Goal: Task Accomplishment & Management: Use online tool/utility

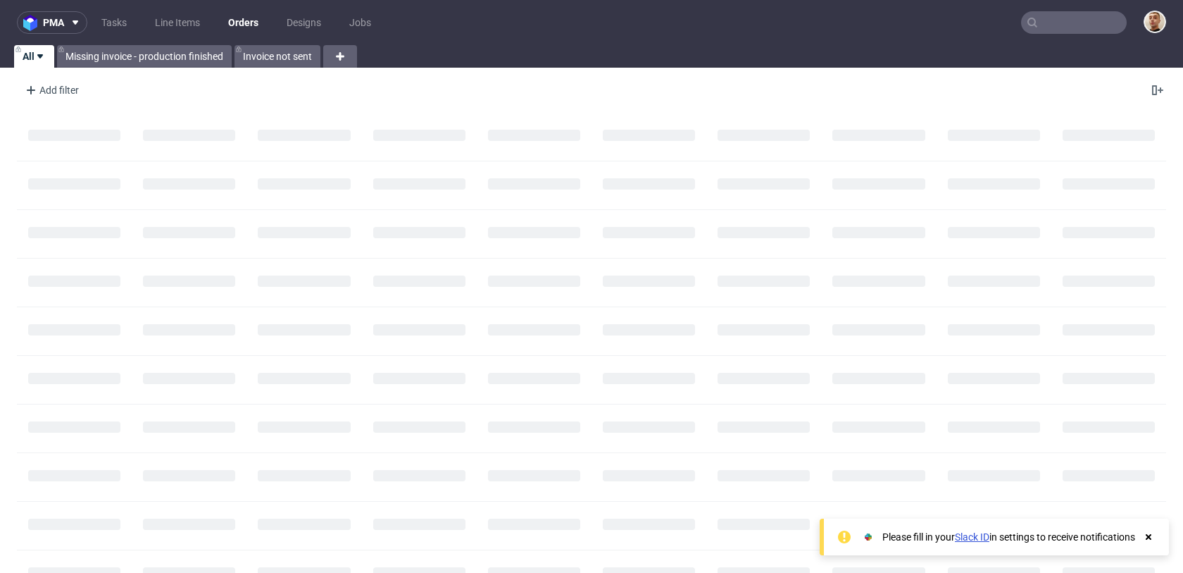
click at [1060, 16] on input "text" at bounding box center [1074, 22] width 106 height 23
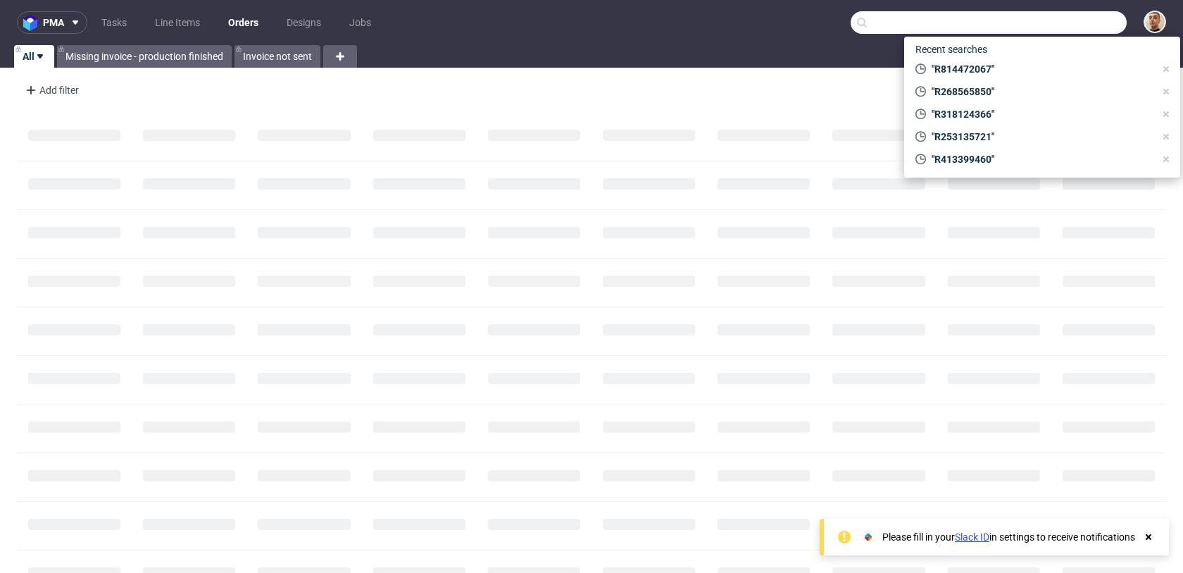
paste input "R613884121"
type input "R613884121"
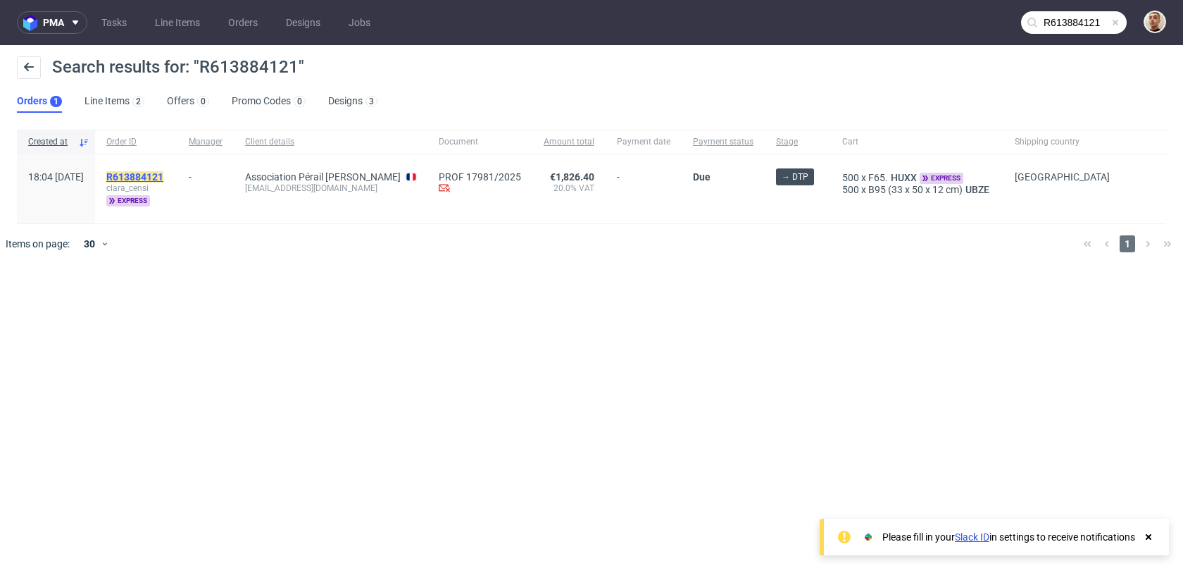
click at [163, 180] on mark "R613884121" at bounding box center [134, 176] width 57 height 11
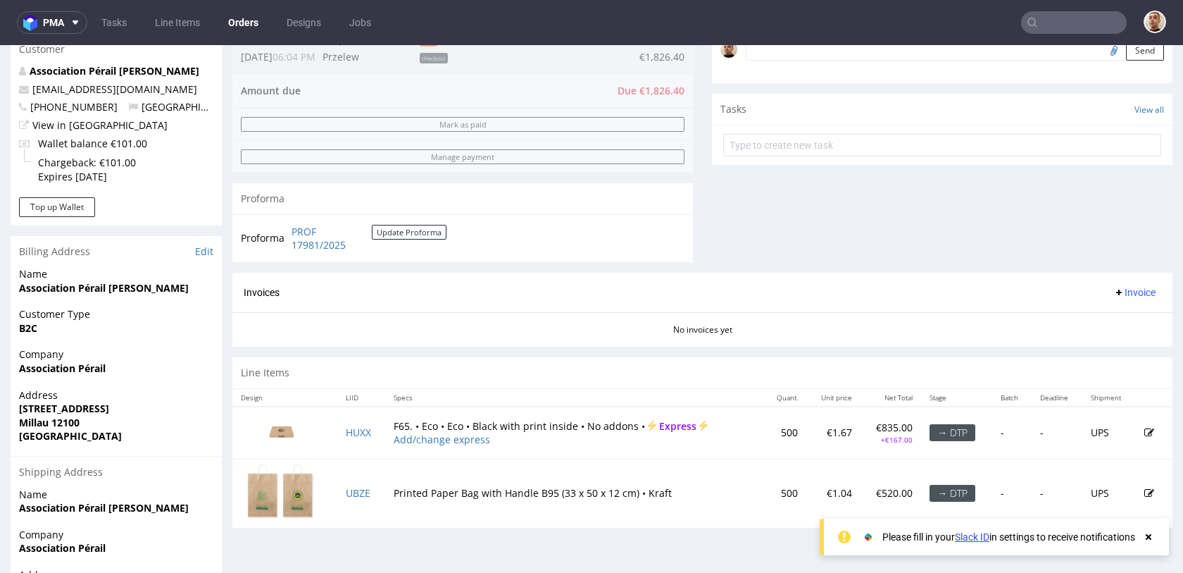
scroll to position [385, 0]
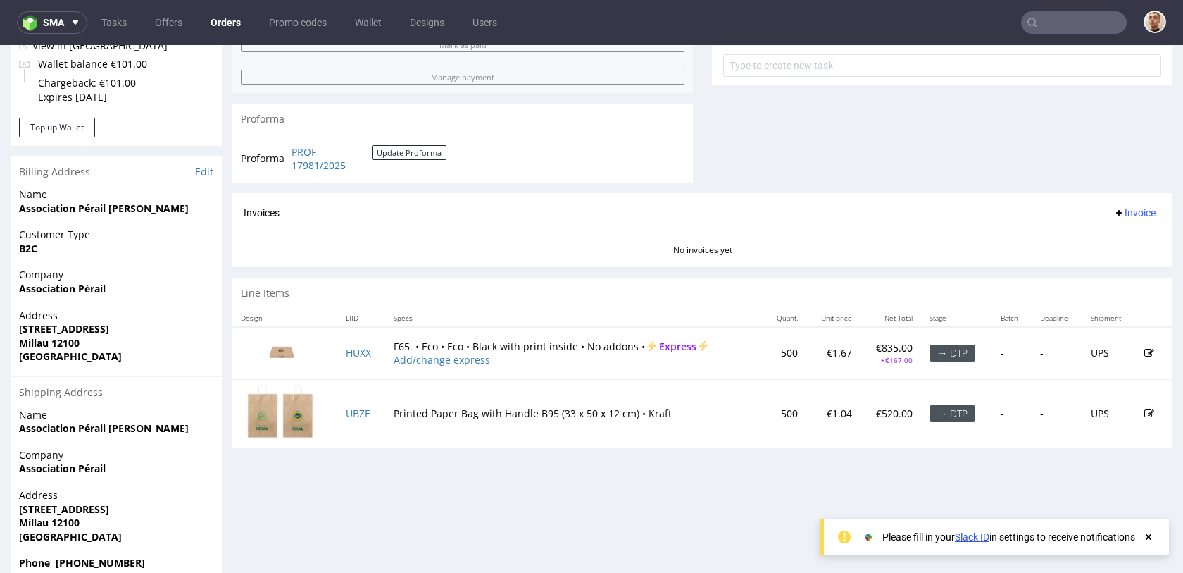
scroll to position [589, 0]
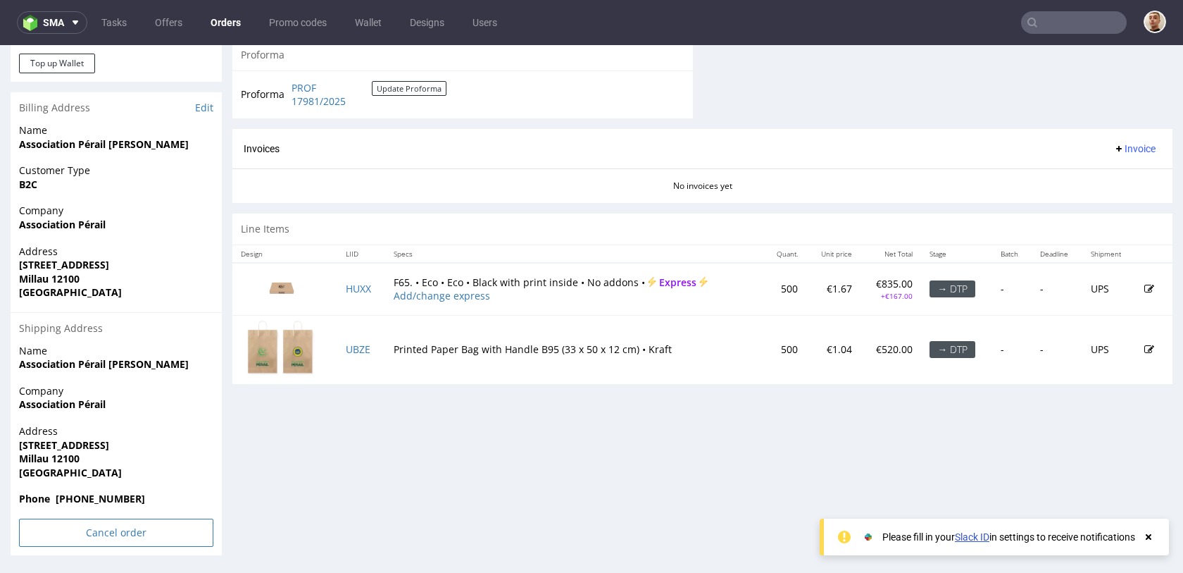
click at [142, 526] on input "Cancel order" at bounding box center [116, 532] width 194 height 28
click at [99, 497] on link "Yes" at bounding box center [95, 493] width 40 height 21
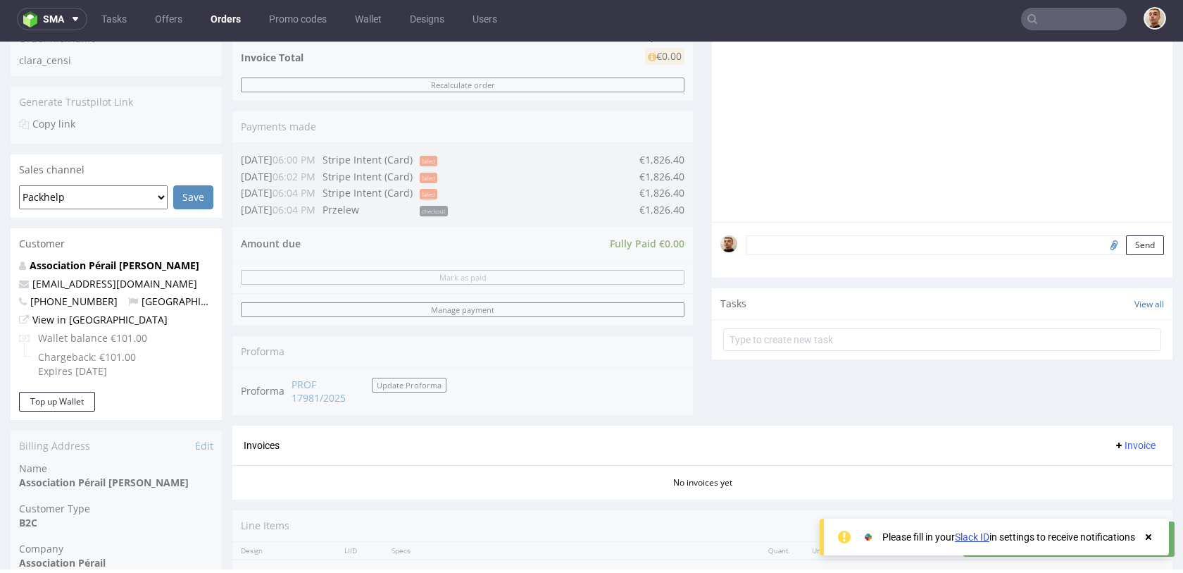
scroll to position [0, 0]
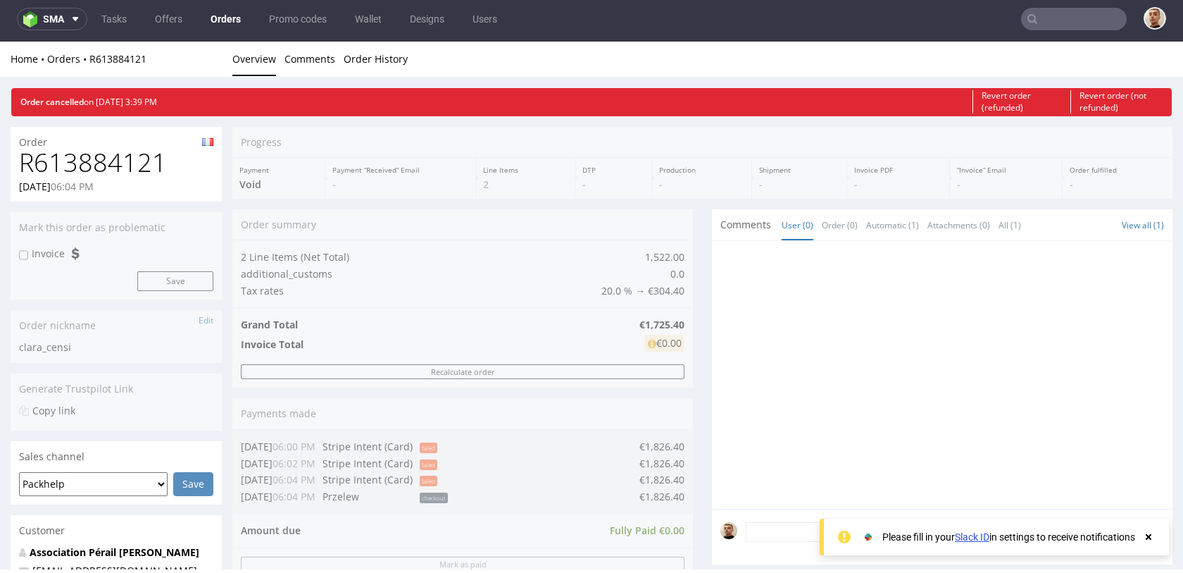
click at [104, 156] on h1 "R613884121" at bounding box center [116, 163] width 194 height 28
copy h1 "R613884121"
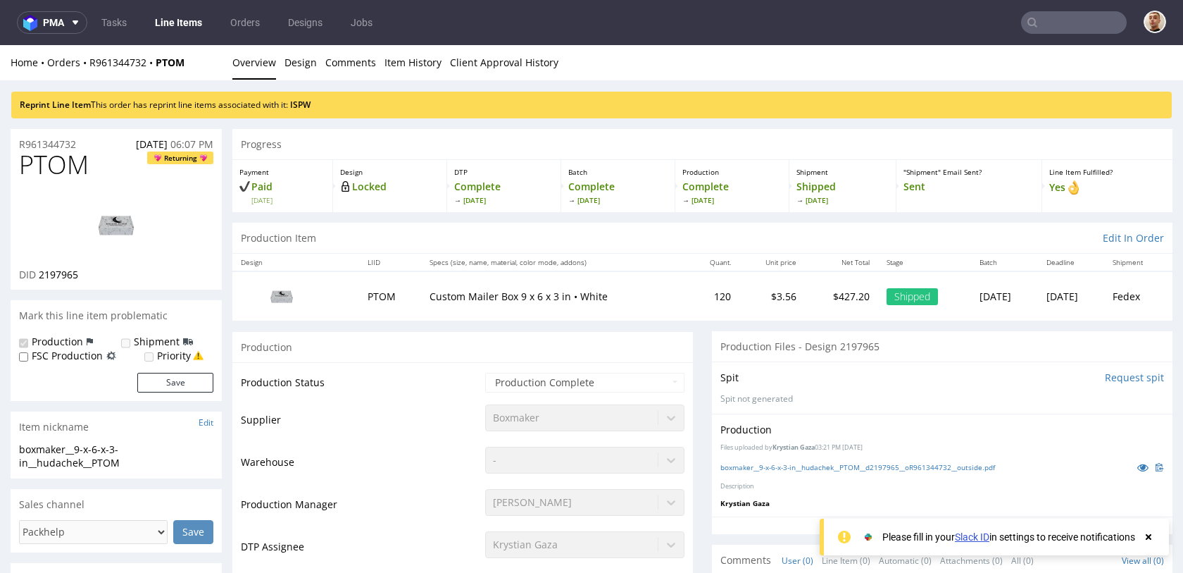
click at [299, 99] on div "Reprint Line Item This order has reprint line items associated with it: ISPW" at bounding box center [591, 105] width 1161 height 27
click at [304, 111] on div "Reprint Line Item This order has reprint line items associated with it: ISPW" at bounding box center [591, 105] width 1161 height 27
click at [304, 105] on link "ISPW" at bounding box center [300, 105] width 20 height 12
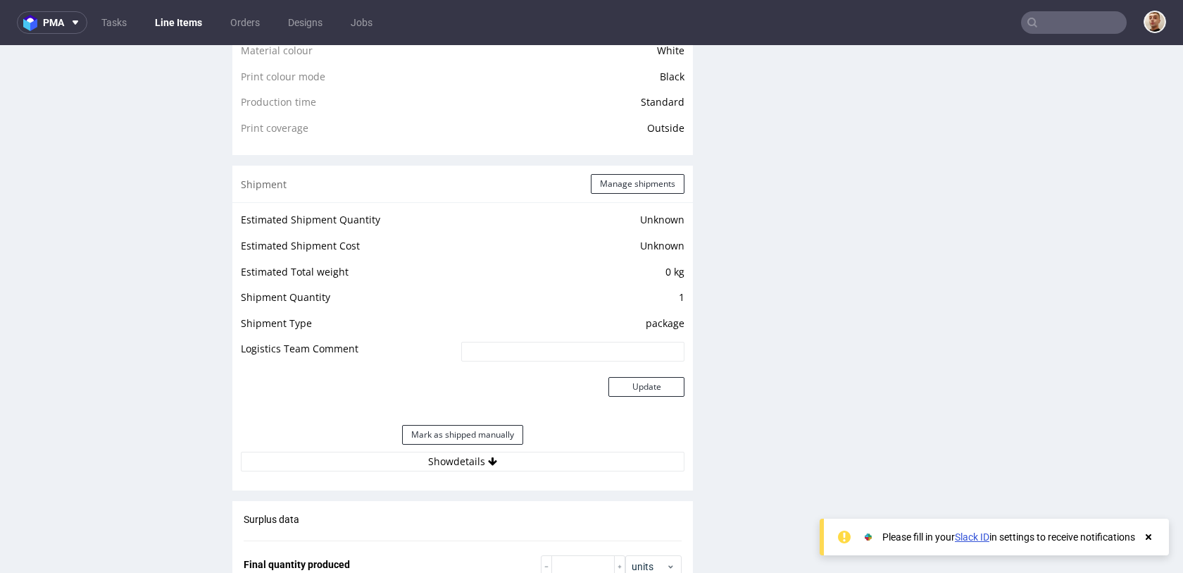
scroll to position [1580, 0]
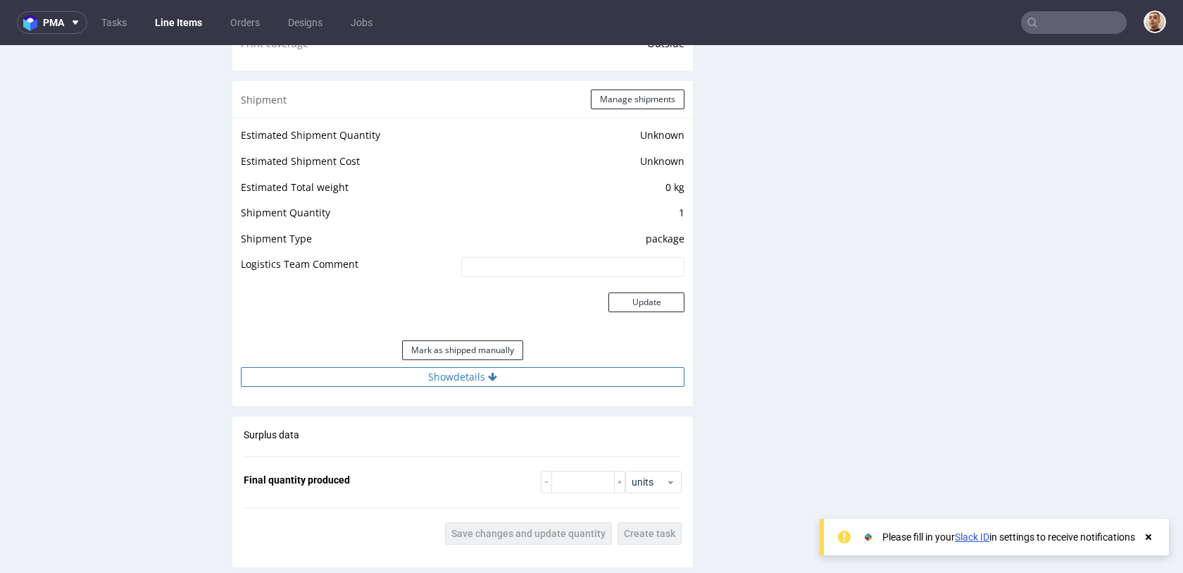
click at [559, 371] on button "Show details" at bounding box center [463, 377] width 444 height 20
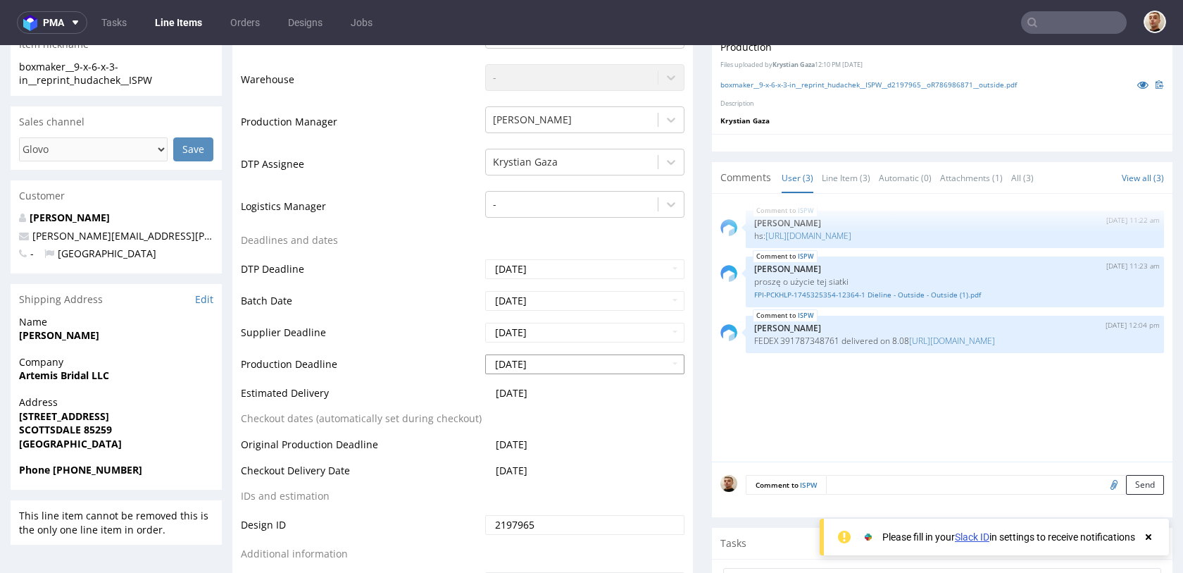
scroll to position [388, 0]
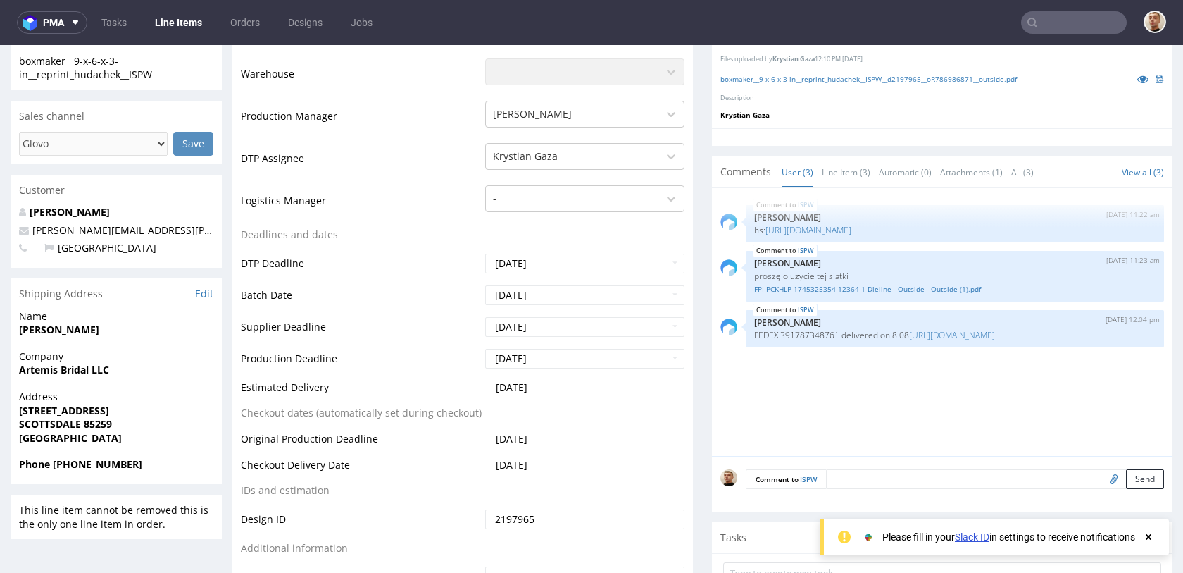
click at [1049, 30] on input "text" at bounding box center [1074, 22] width 106 height 23
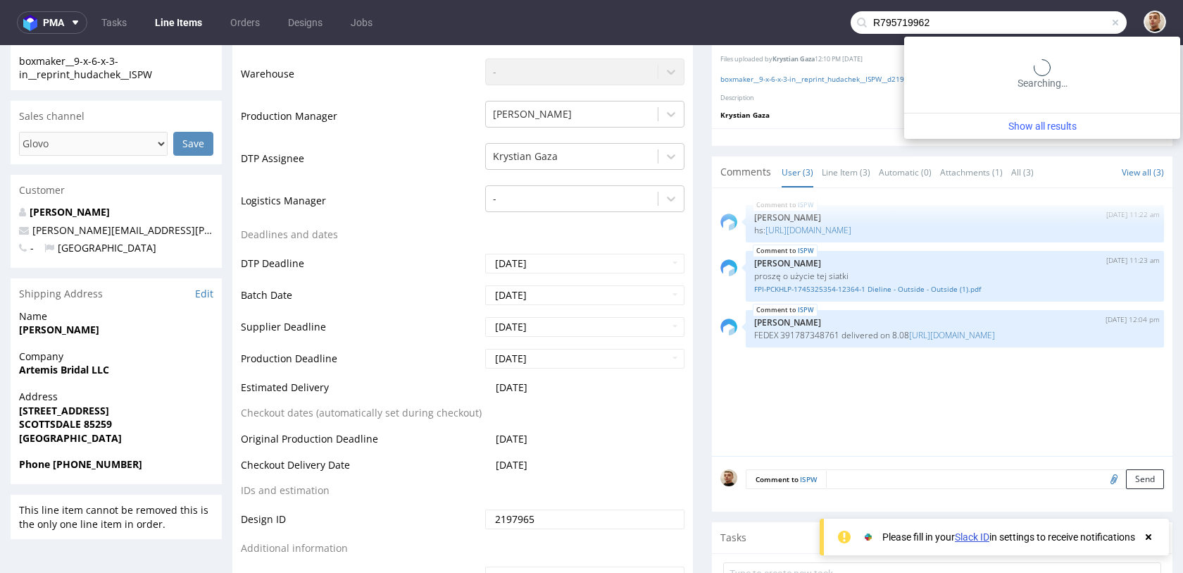
type input "R795719962"
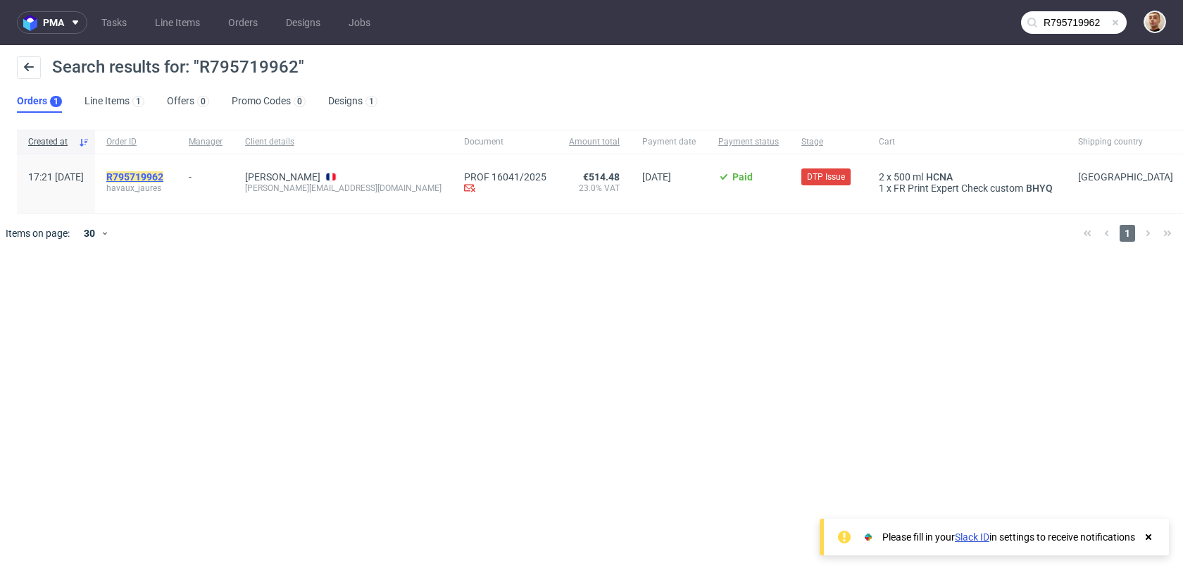
click at [163, 171] on mark "R795719962" at bounding box center [134, 176] width 57 height 11
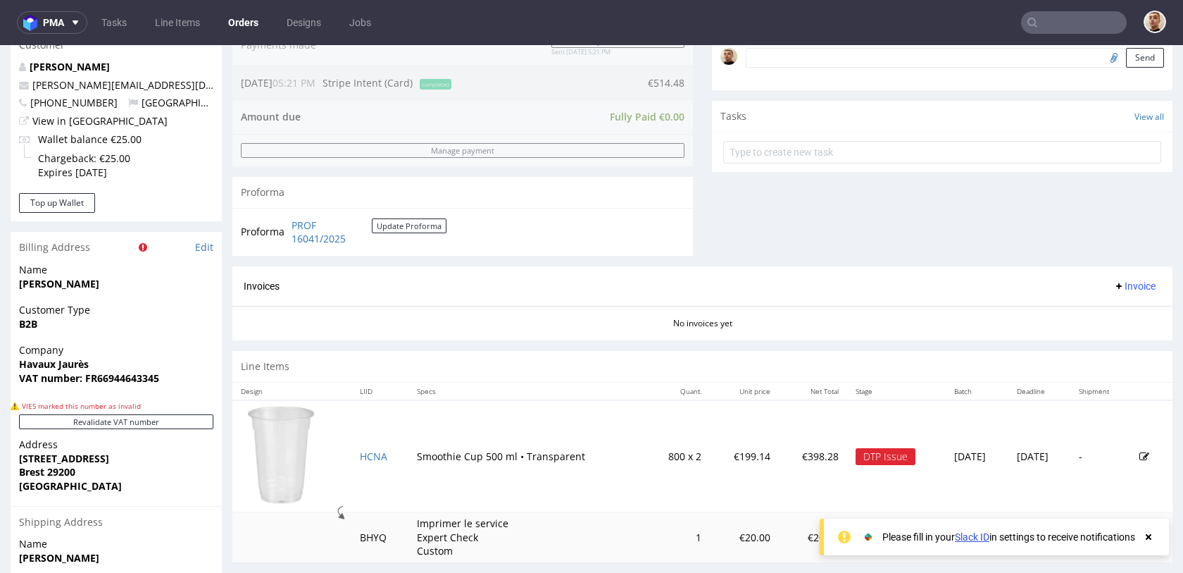
scroll to position [453, 0]
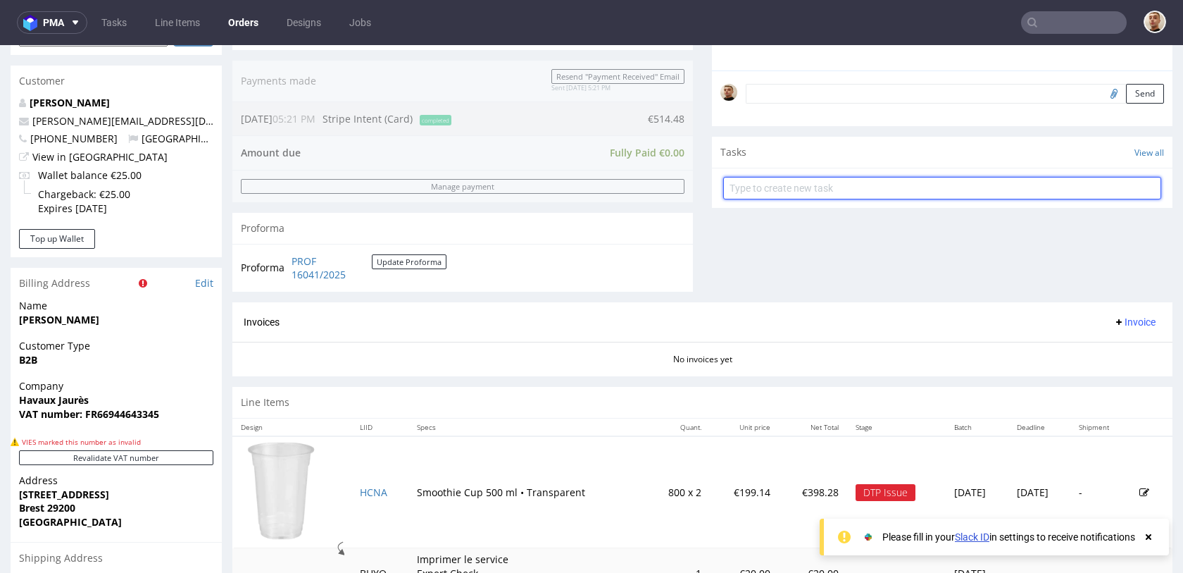
click at [795, 182] on input "text" at bounding box center [942, 188] width 438 height 23
type input "refund"
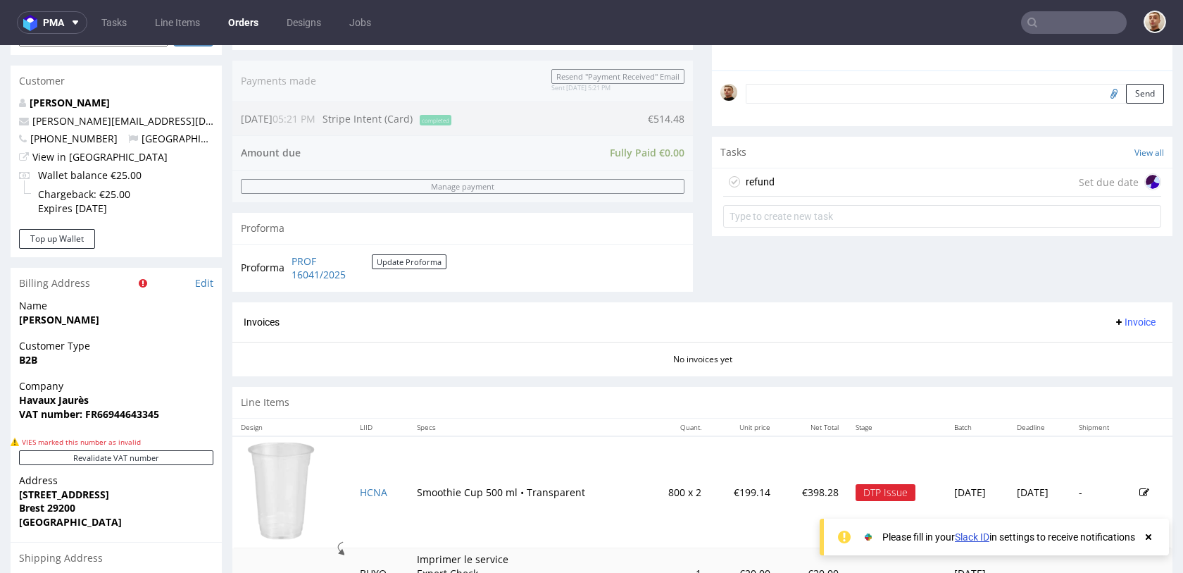
click at [804, 174] on div "refund Set due date" at bounding box center [942, 182] width 438 height 28
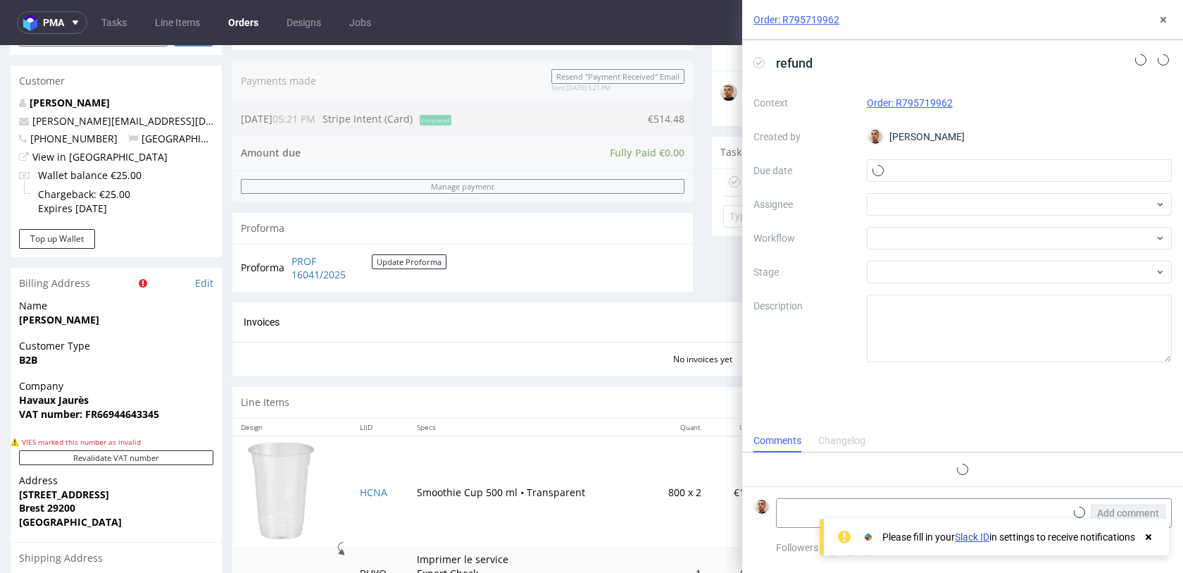
scroll to position [11, 0]
click at [976, 168] on input "text" at bounding box center [1020, 170] width 306 height 23
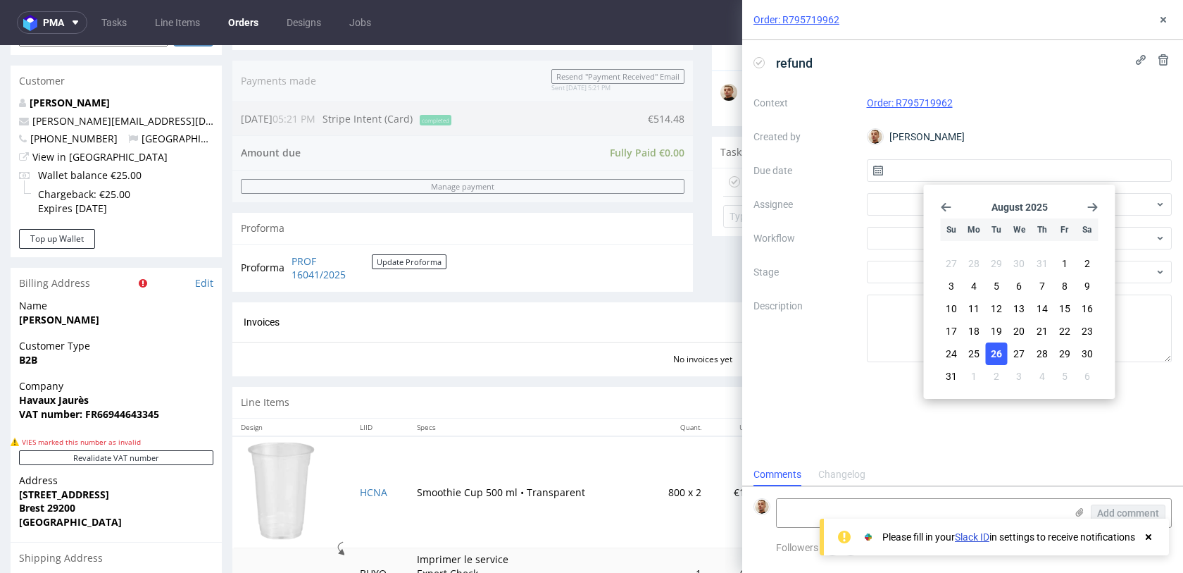
click at [998, 354] on span "26" at bounding box center [996, 354] width 11 height 14
type input "26/08/2025"
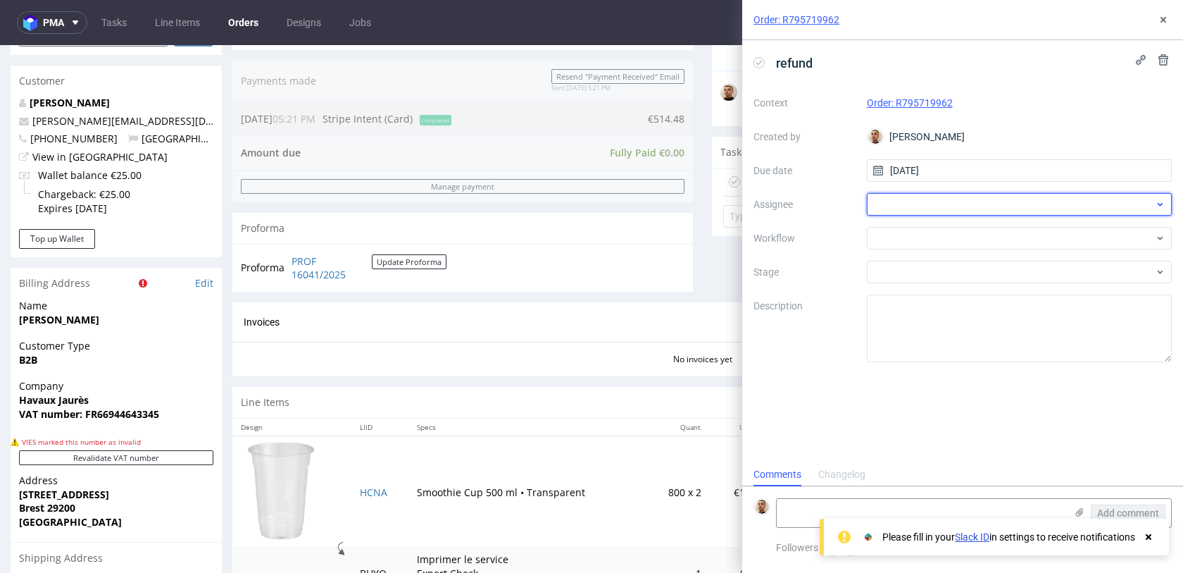
click at [937, 201] on div at bounding box center [1020, 204] width 306 height 23
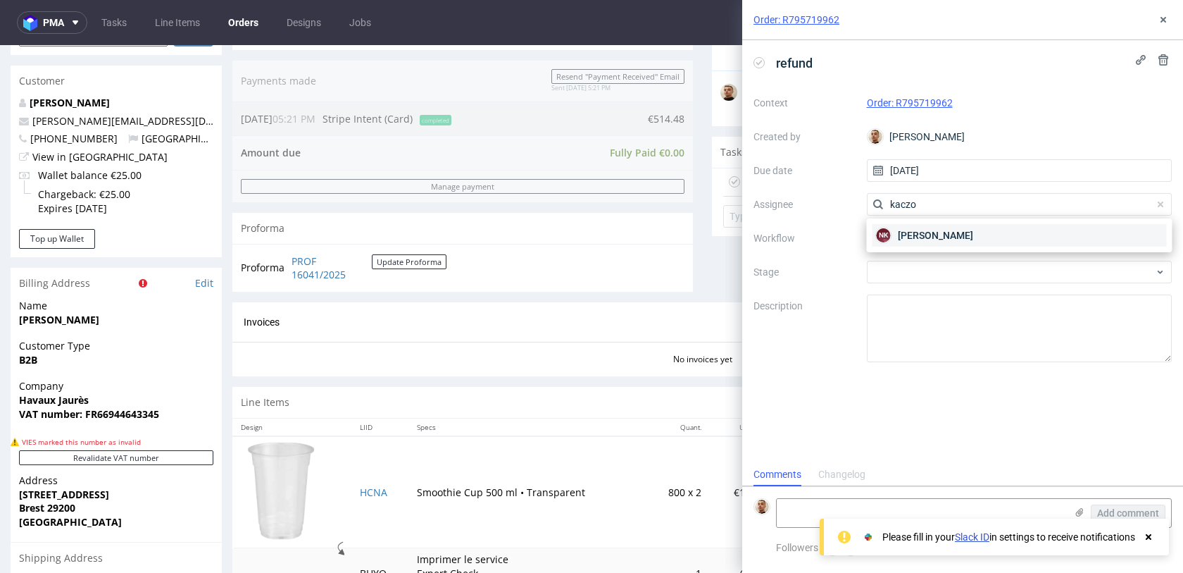
type input "kaczo"
click at [924, 234] on span "Natalia Kaczorowska" at bounding box center [935, 235] width 75 height 14
click at [924, 233] on div at bounding box center [1020, 238] width 306 height 23
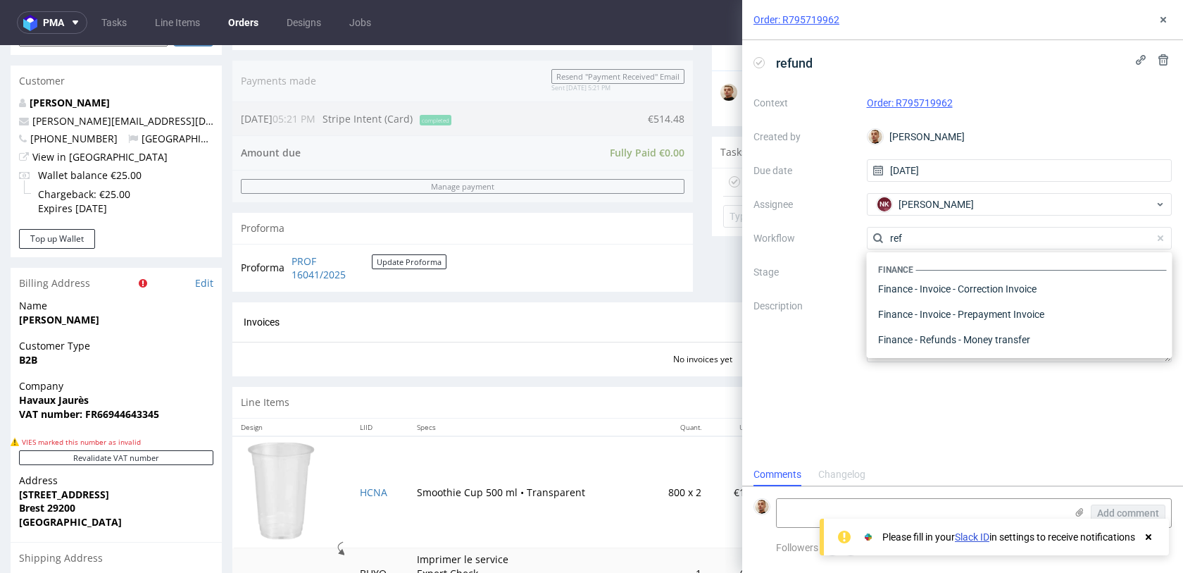
scroll to position [76, 0]
type input "refund"
click at [941, 318] on div "Finance - Refunds - Stripe" at bounding box center [1020, 314] width 294 height 25
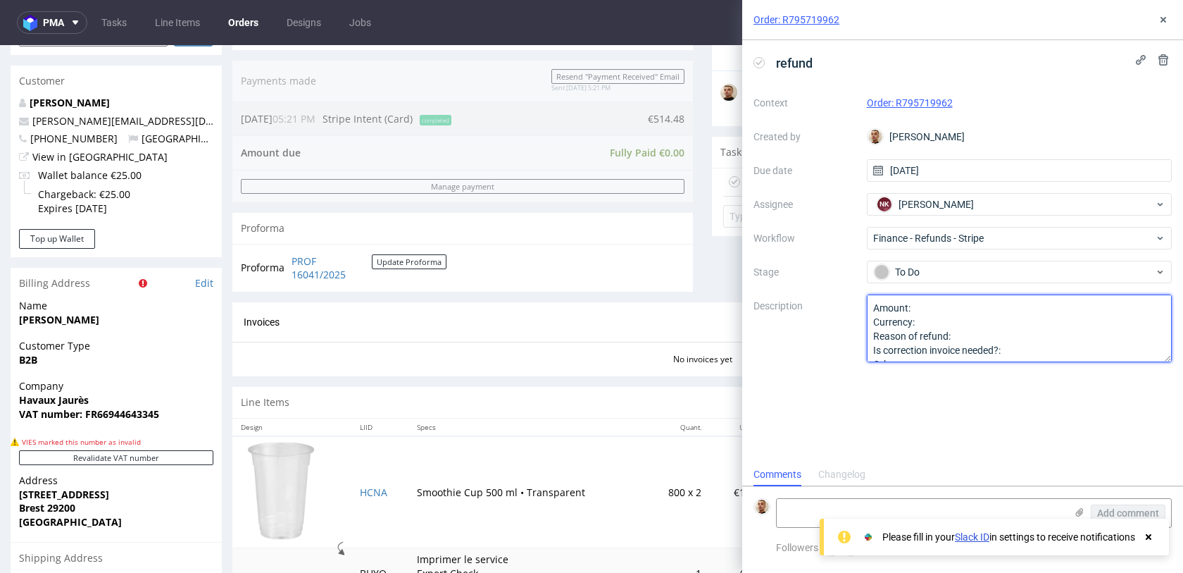
click at [942, 310] on textarea "Amount: Currency: Reason of refund: Is correction invoice needed?: Other:" at bounding box center [1020, 328] width 306 height 68
click at [952, 333] on textarea "Amount: Currency: Reason of refund: Is correction invoice needed?: Other:" at bounding box center [1020, 328] width 306 height 68
type textarea "Amount: full ref Currency: Reason of refund: order cancelled Is correction invo…"
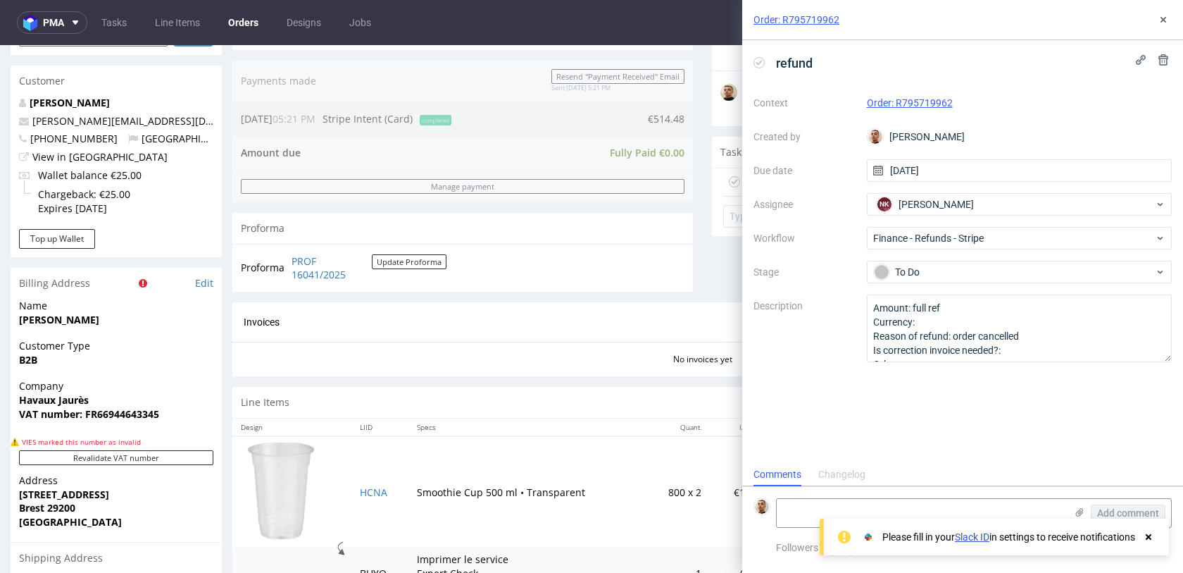
click at [1167, 8] on div "Order: R795719962" at bounding box center [963, 20] width 441 height 40
click at [1167, 17] on icon at bounding box center [1163, 19] width 11 height 11
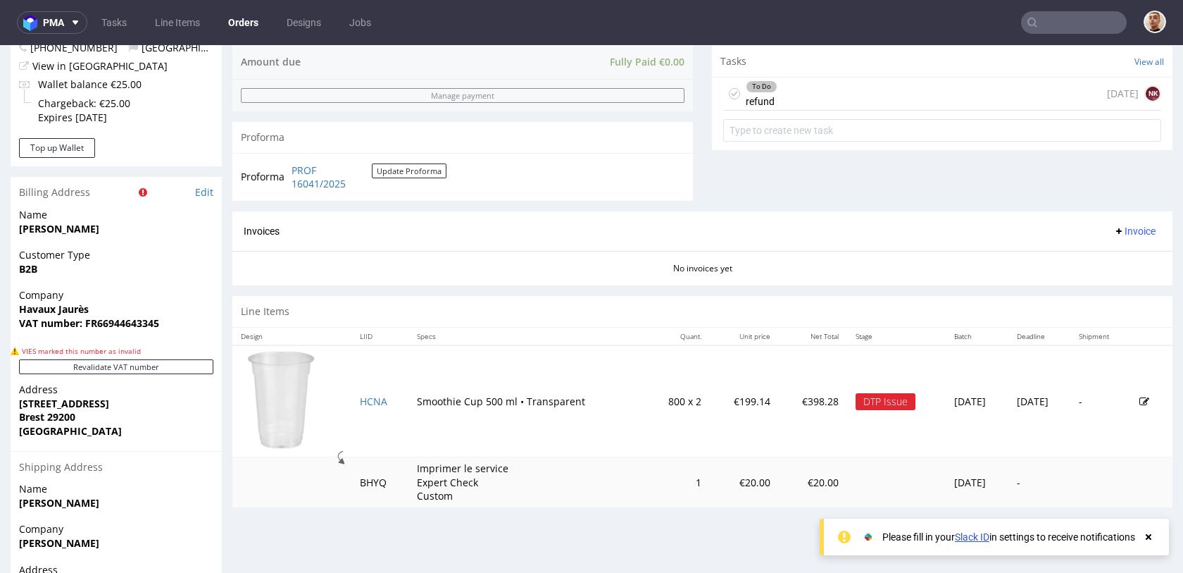
scroll to position [666, 0]
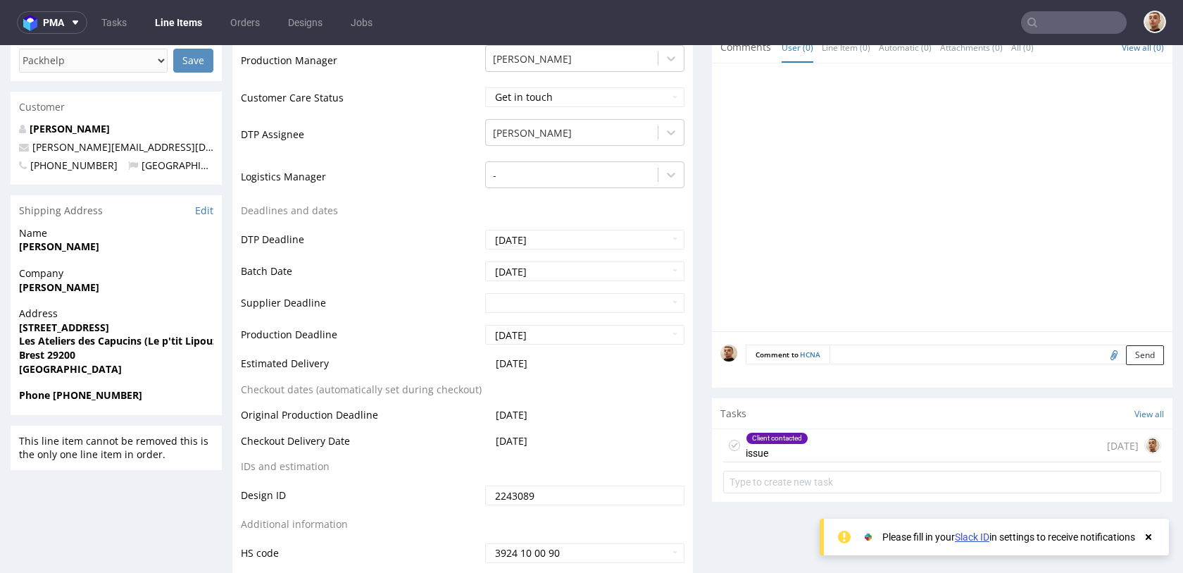
scroll to position [862, 0]
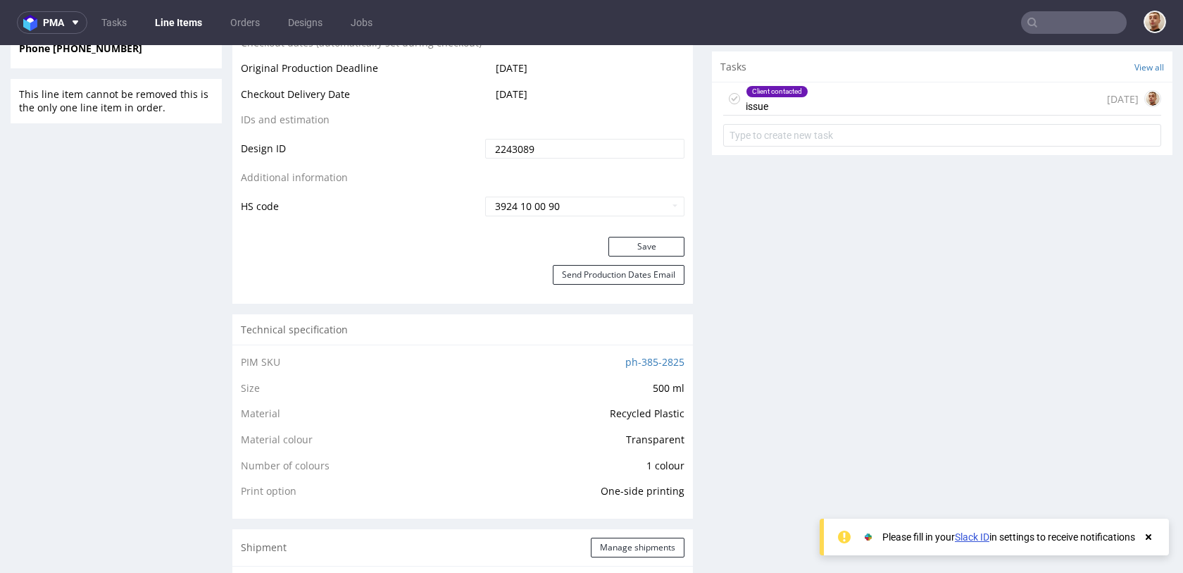
click at [822, 85] on div "Client contacted issue 25 days ago" at bounding box center [942, 98] width 438 height 33
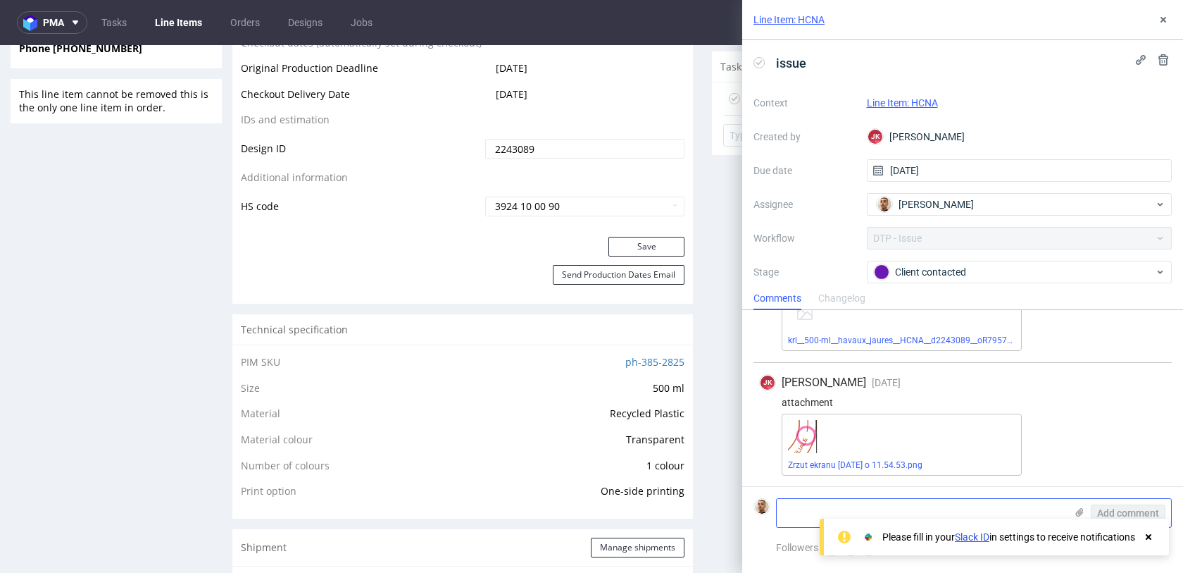
scroll to position [481, 0]
click at [797, 505] on textarea at bounding box center [921, 513] width 289 height 28
type textarea "order cancelled"
click at [1119, 516] on span "Add comment" at bounding box center [1129, 513] width 62 height 10
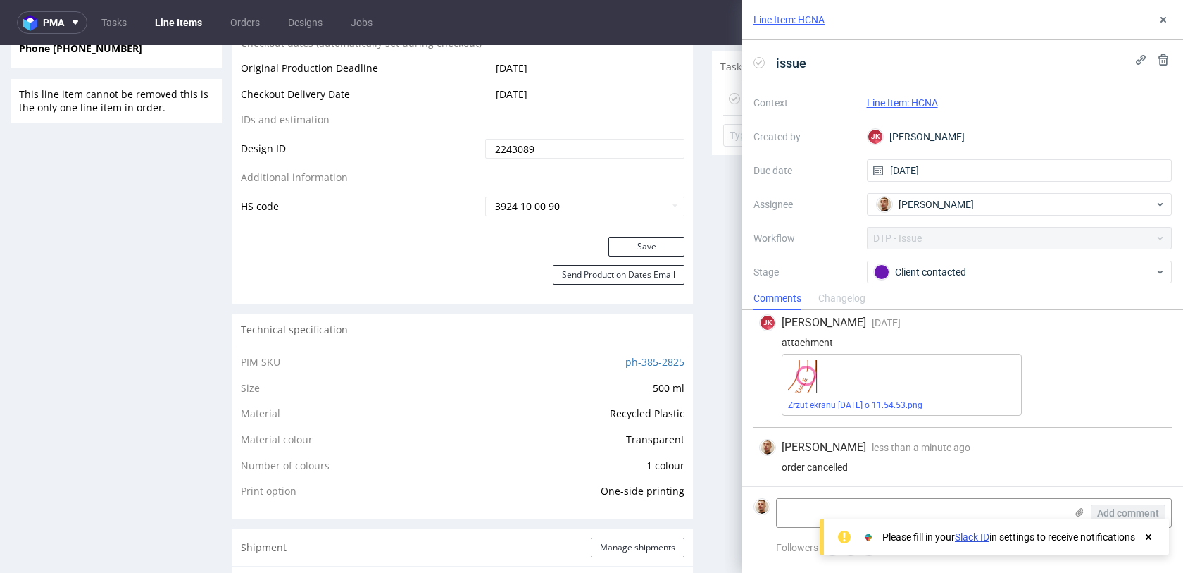
scroll to position [544, 0]
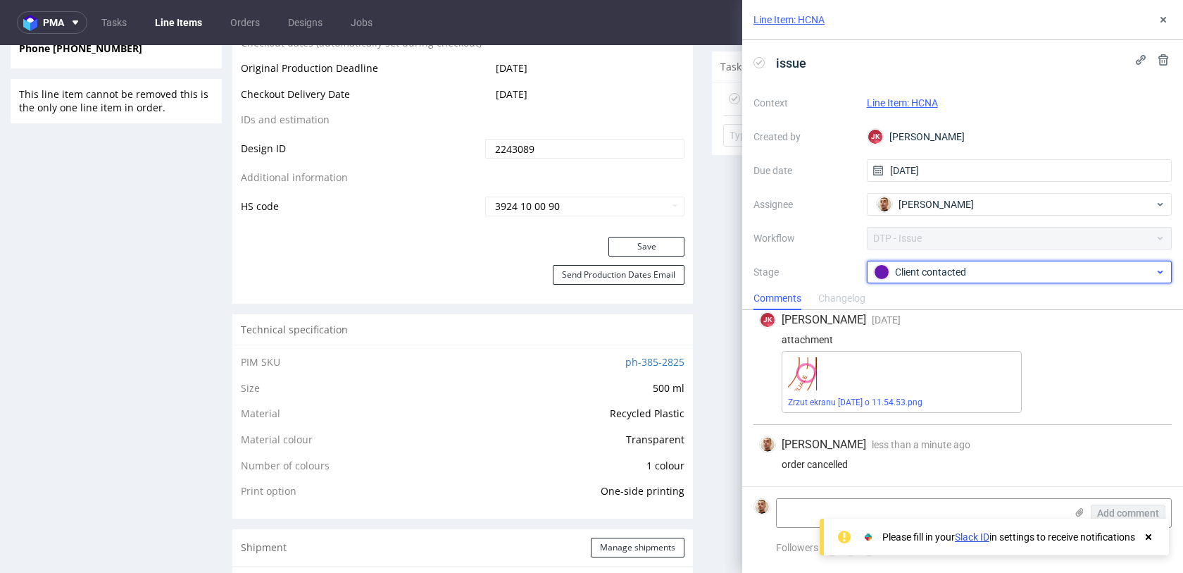
click at [958, 273] on div "Client contacted" at bounding box center [1014, 271] width 280 height 15
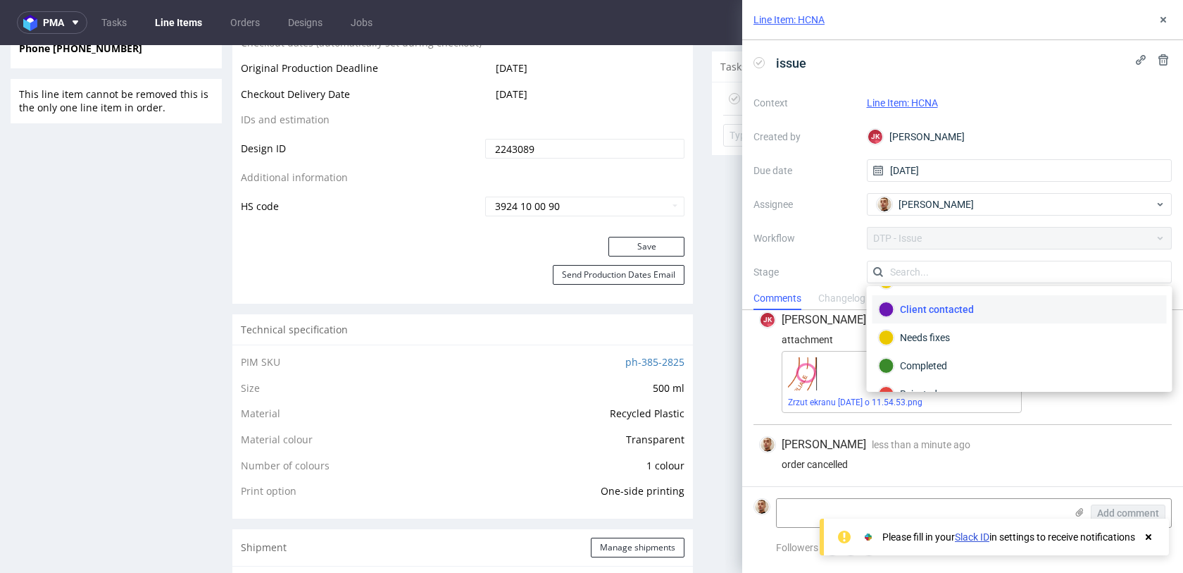
scroll to position [103, 0]
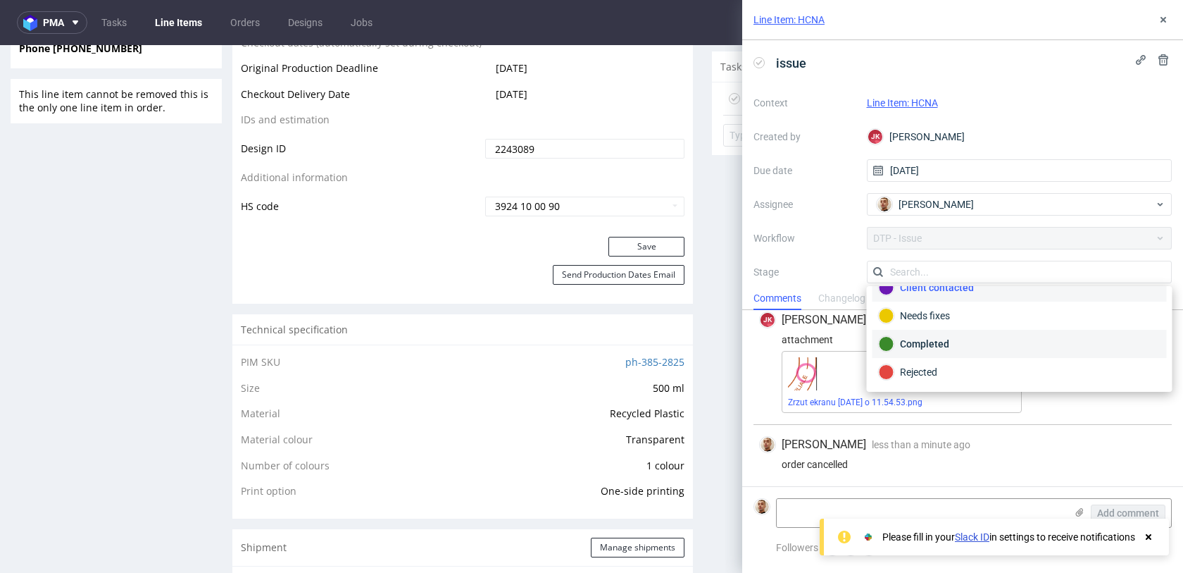
click at [928, 349] on div "Completed" at bounding box center [1020, 343] width 282 height 15
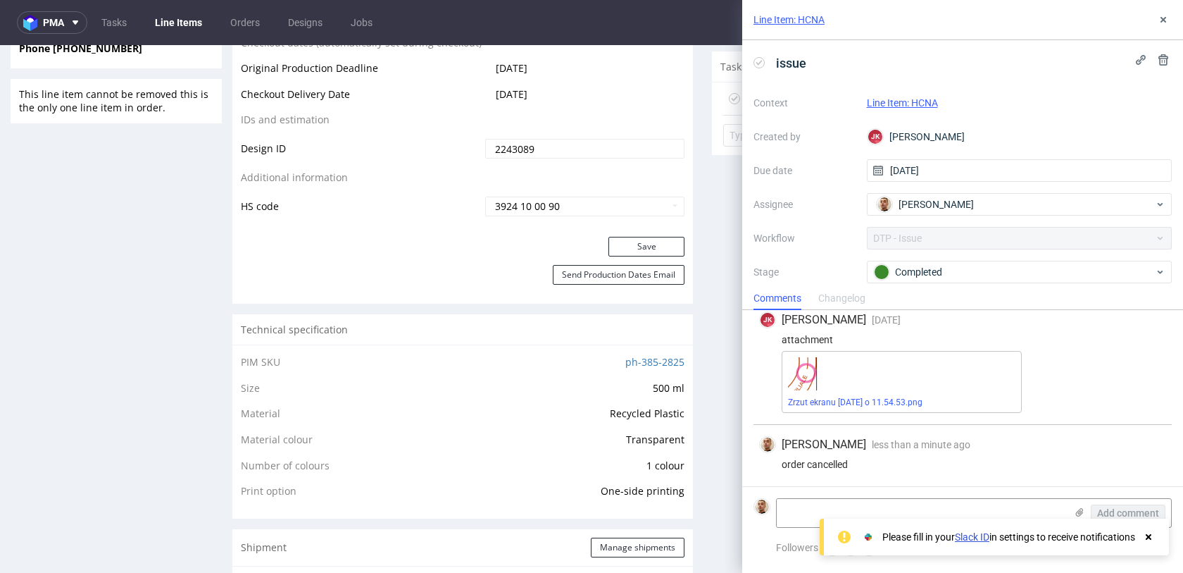
scroll to position [0, 0]
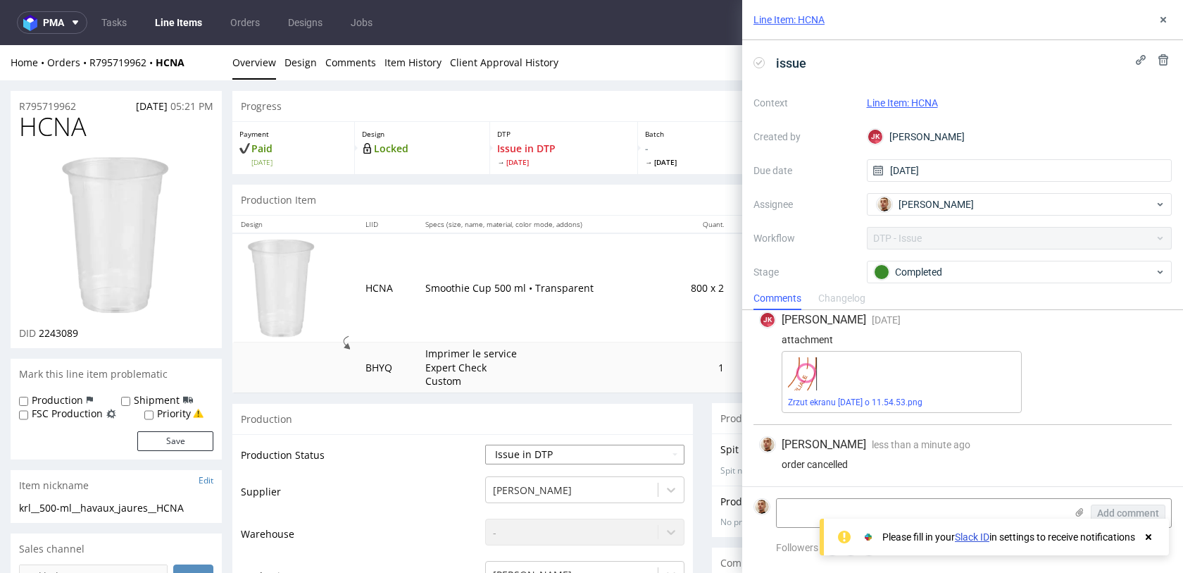
click at [528, 450] on select "Waiting for Artwork Waiting for Diecut Waiting for Mockup Waiting for DTP Waiti…" at bounding box center [584, 455] width 199 height 20
select select "back_for_dtp"
click at [485, 445] on select "Waiting for Artwork Waiting for Diecut Waiting for Mockup Waiting for DTP Waiti…" at bounding box center [584, 455] width 199 height 20
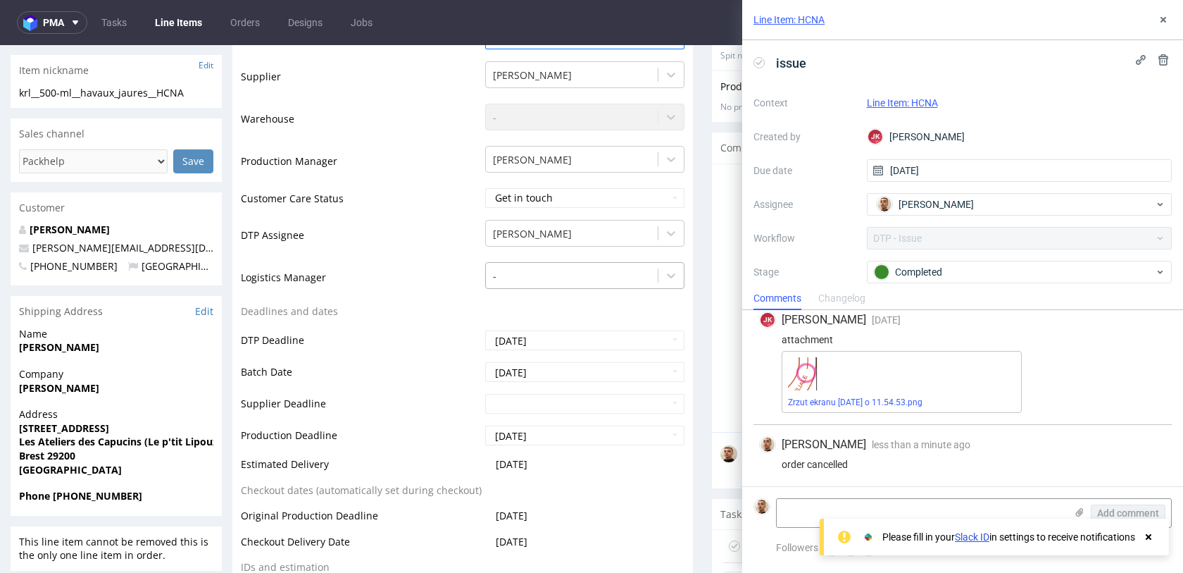
scroll to position [714, 0]
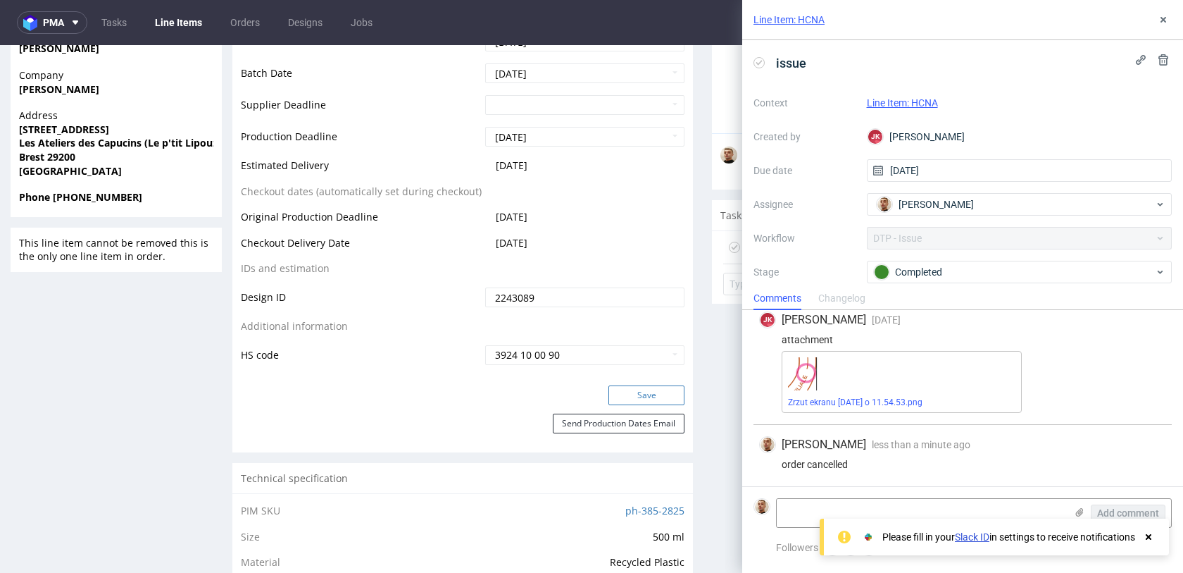
click at [615, 390] on button "Save" at bounding box center [647, 395] width 76 height 20
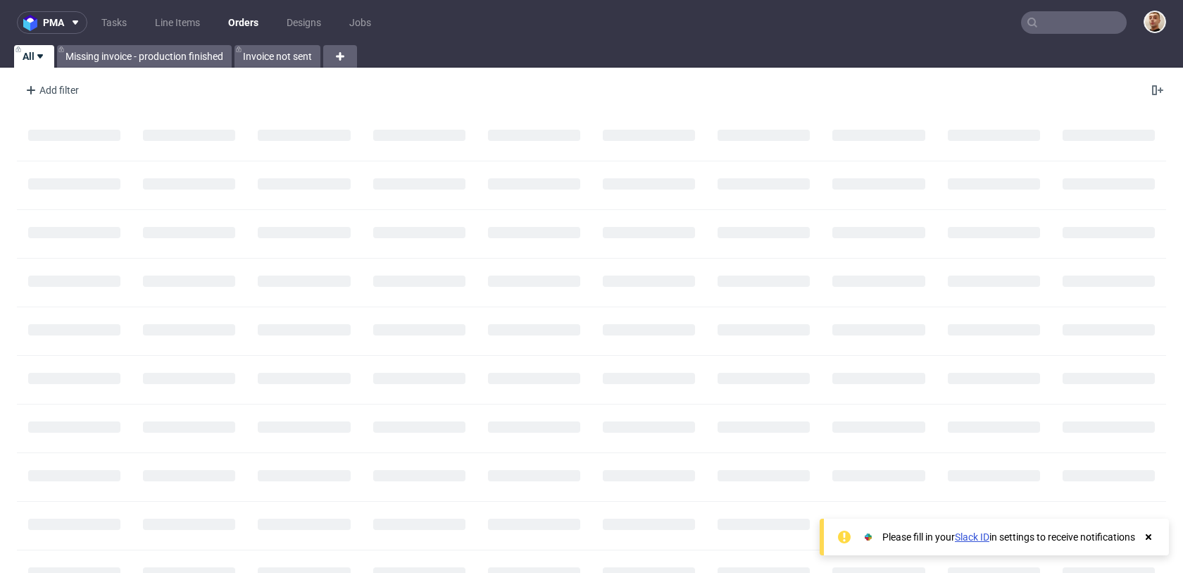
click at [1035, 27] on input "text" at bounding box center [1074, 22] width 106 height 23
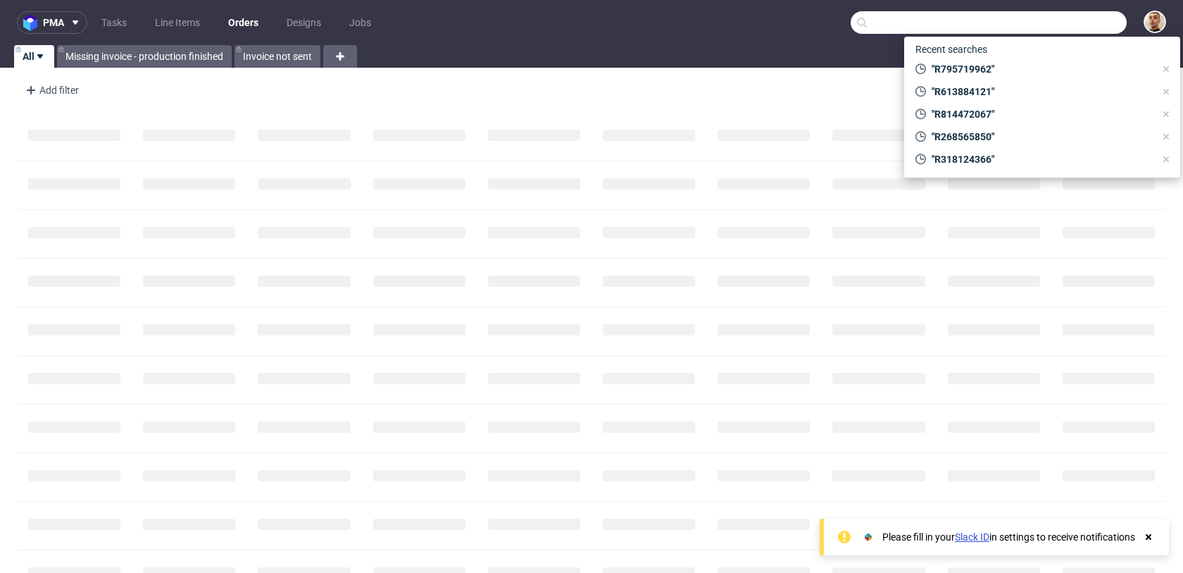
paste input "R795719962"
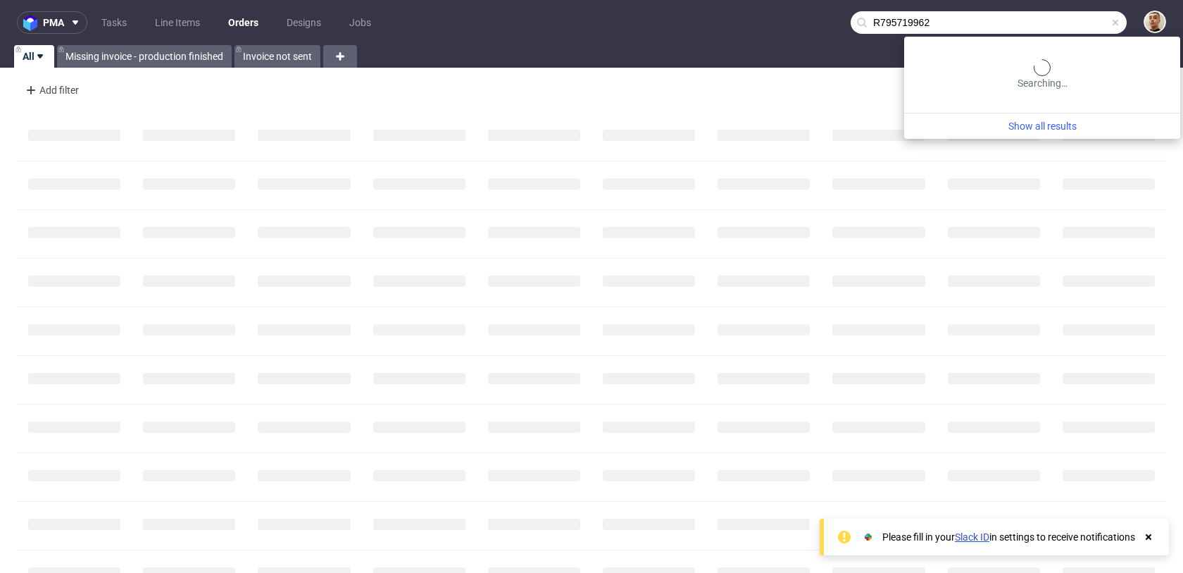
type input "R795719962"
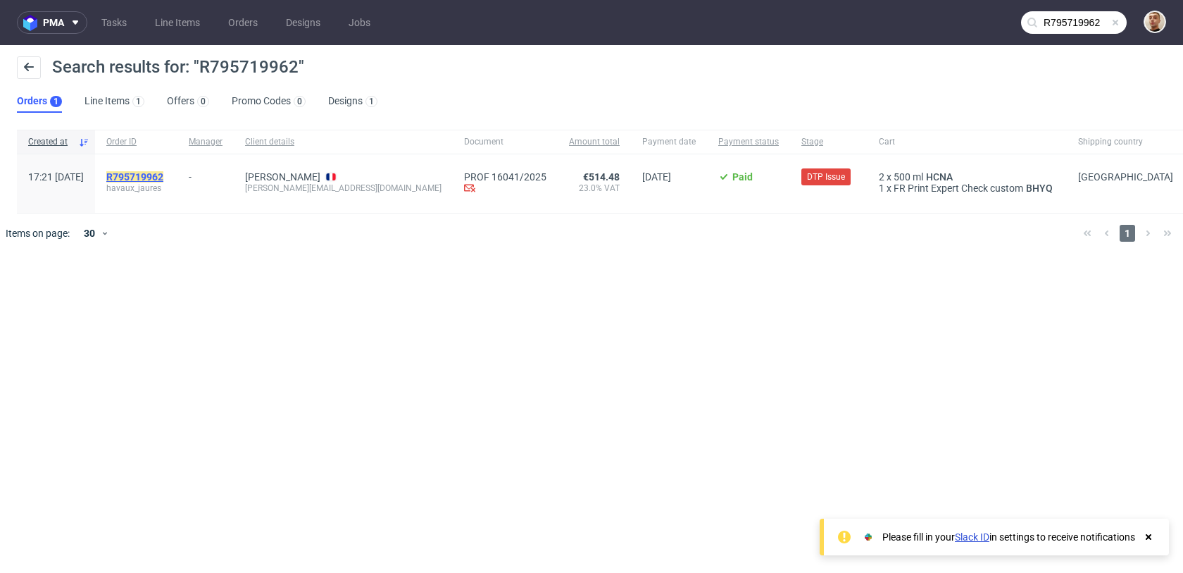
click at [163, 173] on mark "R795719962" at bounding box center [134, 176] width 57 height 11
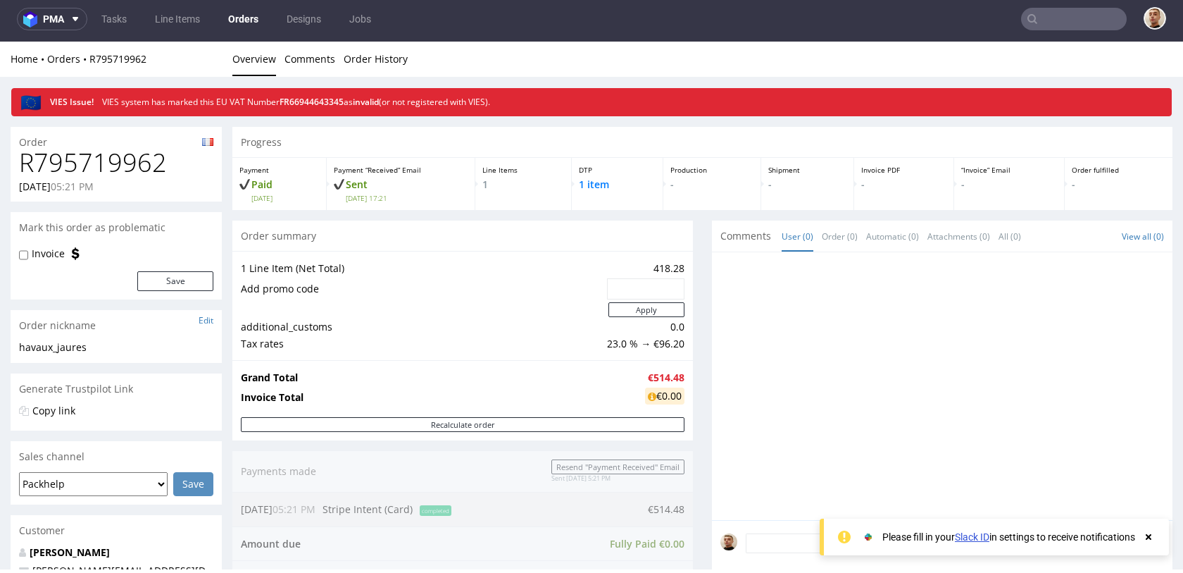
scroll to position [696, 0]
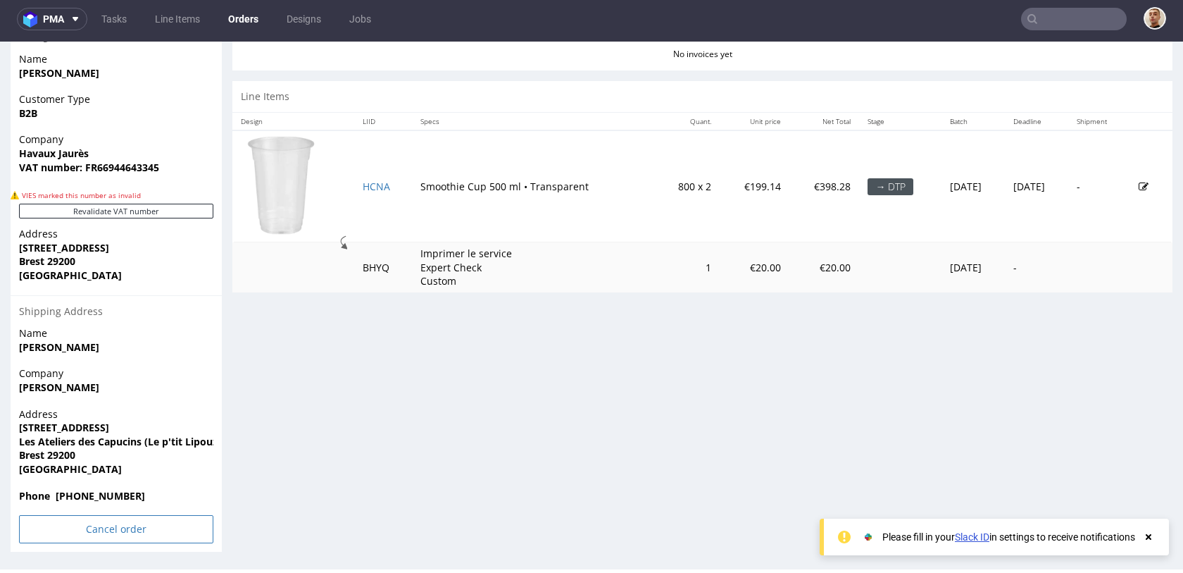
click at [108, 530] on input "Cancel order" at bounding box center [116, 529] width 194 height 28
click at [104, 492] on link "Yes" at bounding box center [95, 489] width 40 height 21
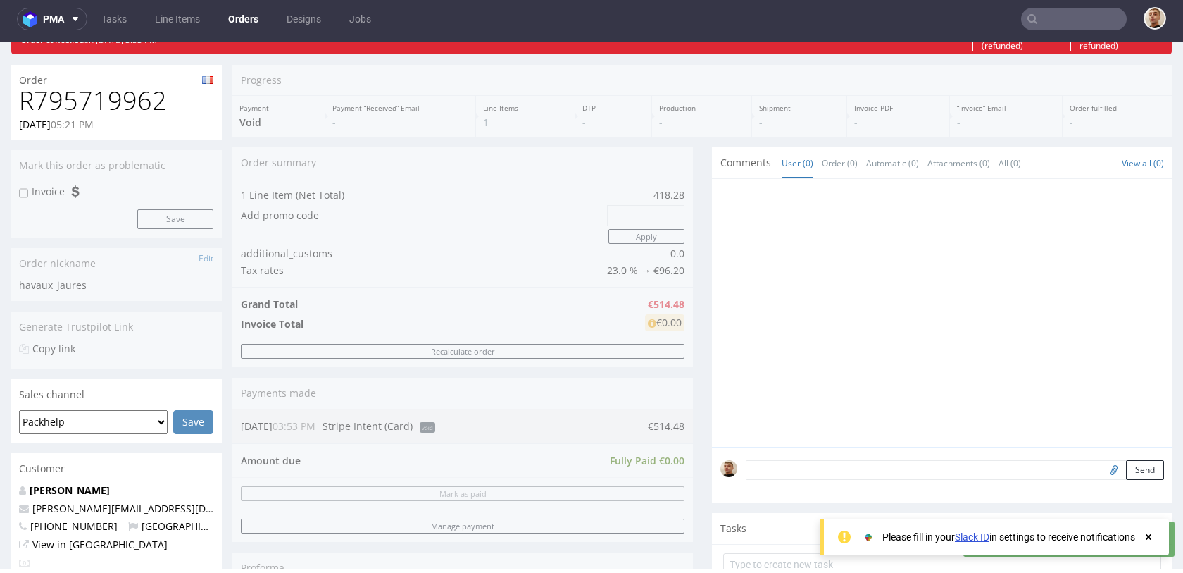
scroll to position [102, 0]
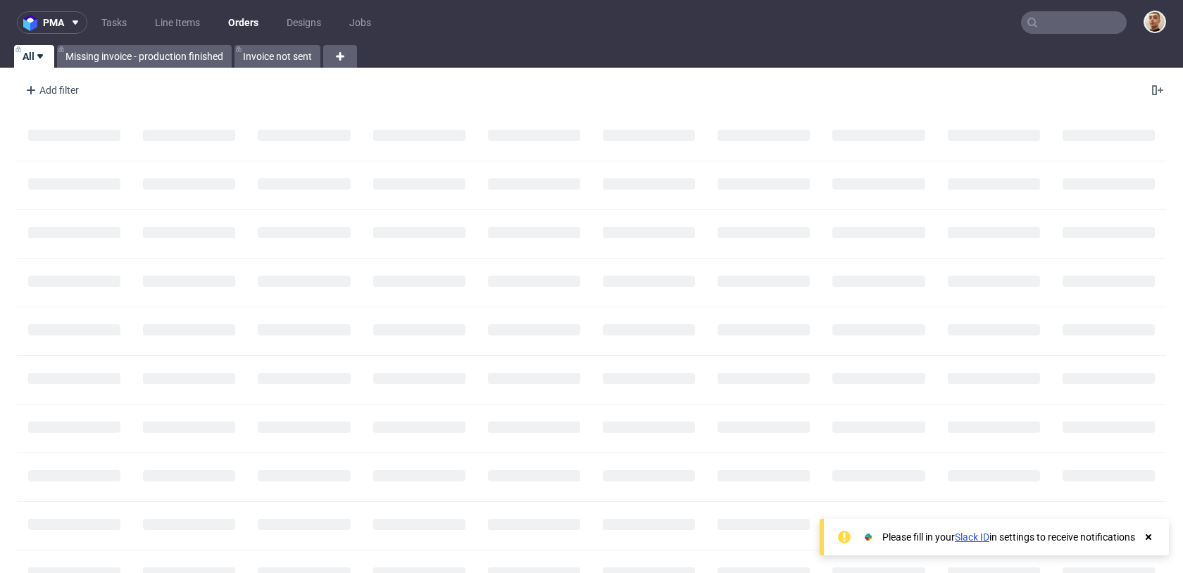
click at [1064, 34] on nav "pma Tasks Line Items Orders Designs Jobs" at bounding box center [591, 22] width 1183 height 45
click at [1067, 26] on input "text" at bounding box center [1074, 22] width 106 height 23
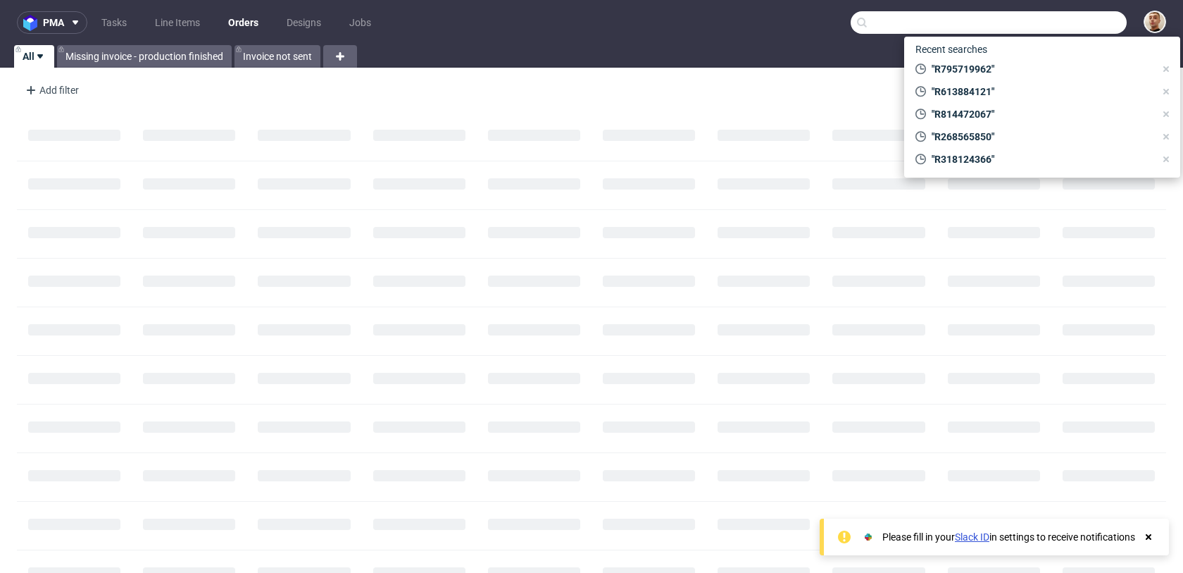
paste input "R560787817"
type input "R560787817"
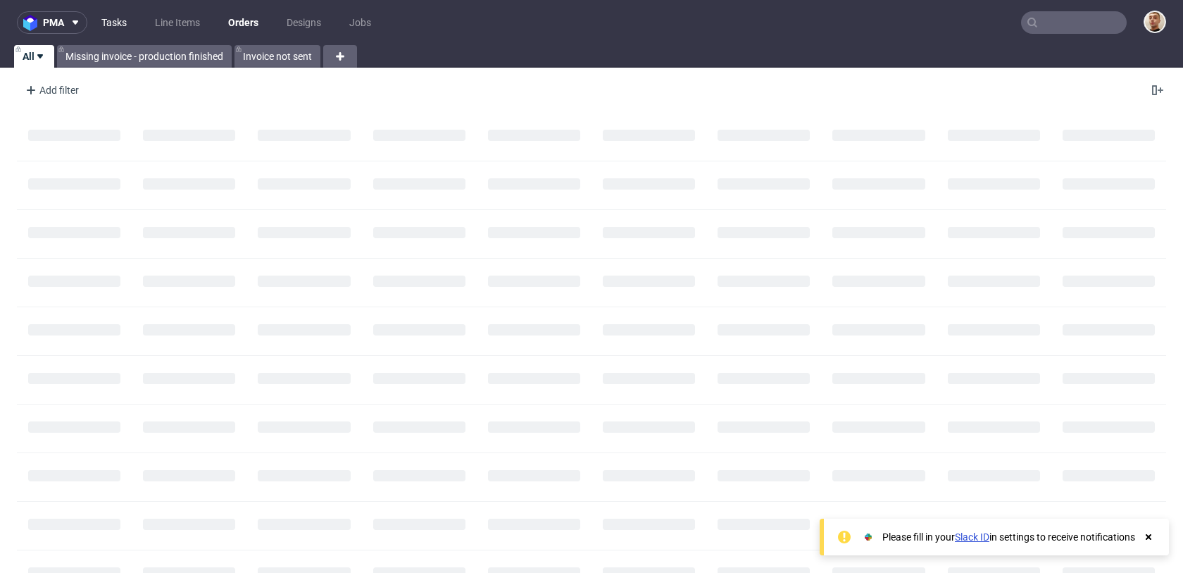
click at [118, 24] on link "Tasks" at bounding box center [114, 22] width 42 height 23
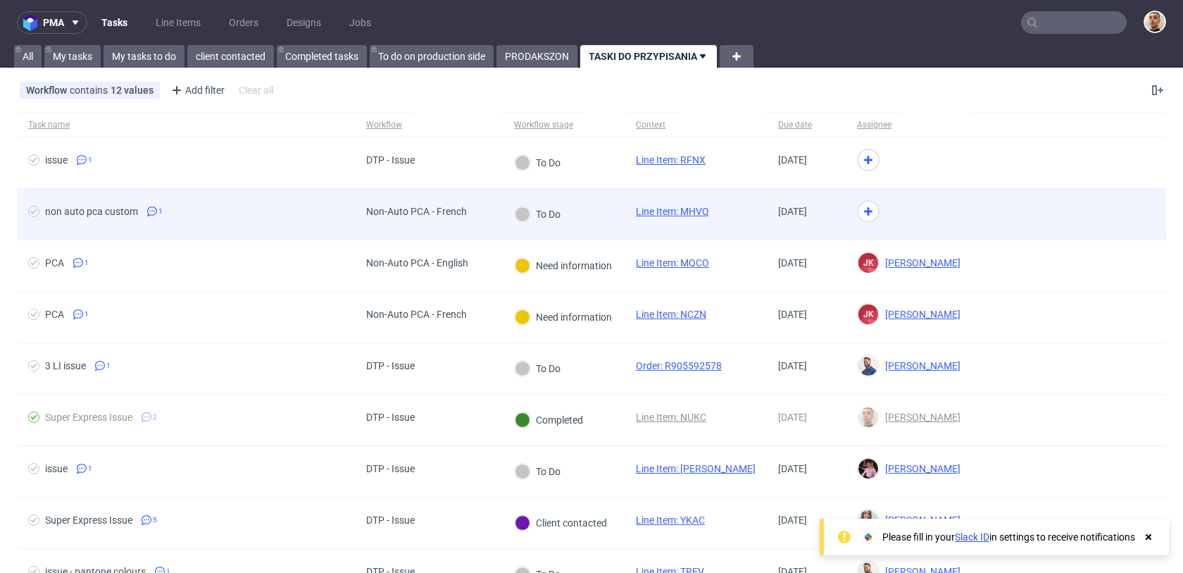
click at [600, 204] on div "To Do" at bounding box center [564, 214] width 122 height 51
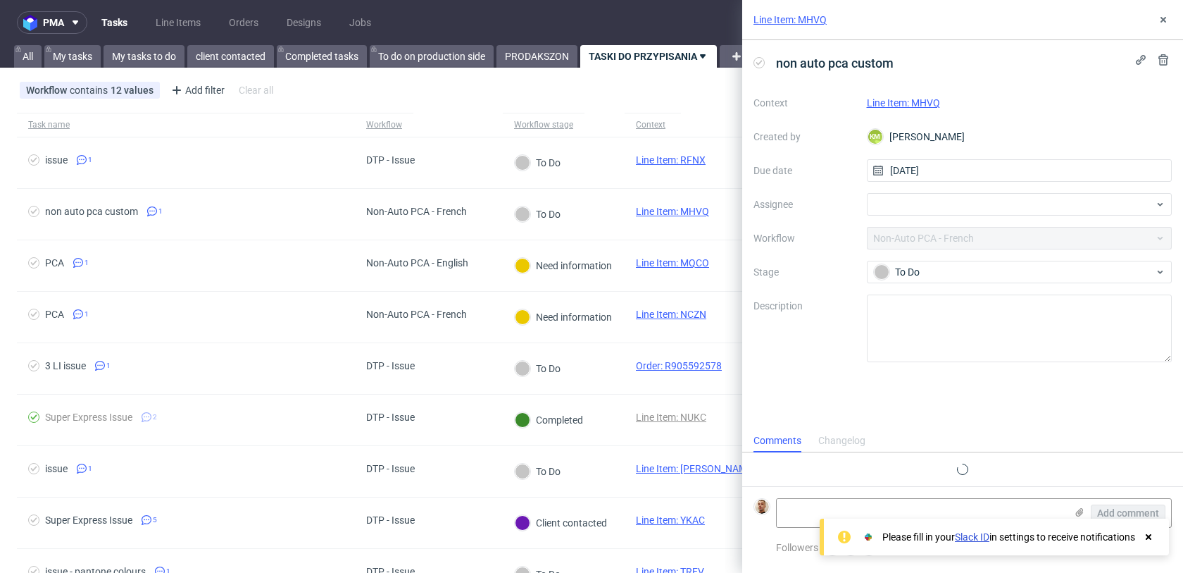
scroll to position [4, 0]
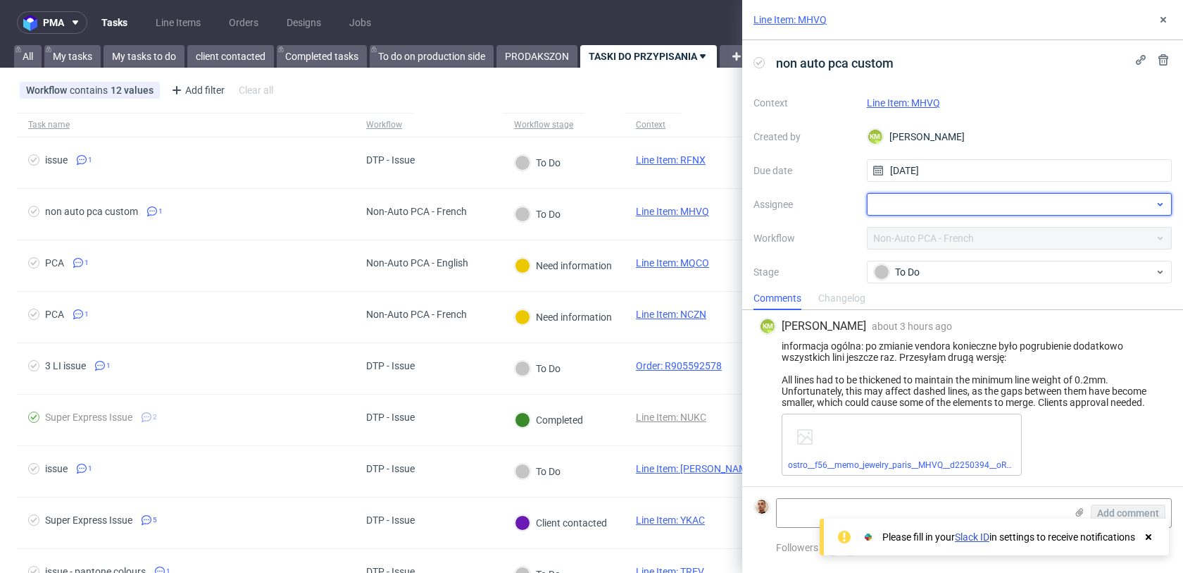
click at [926, 199] on div at bounding box center [1020, 204] width 306 height 23
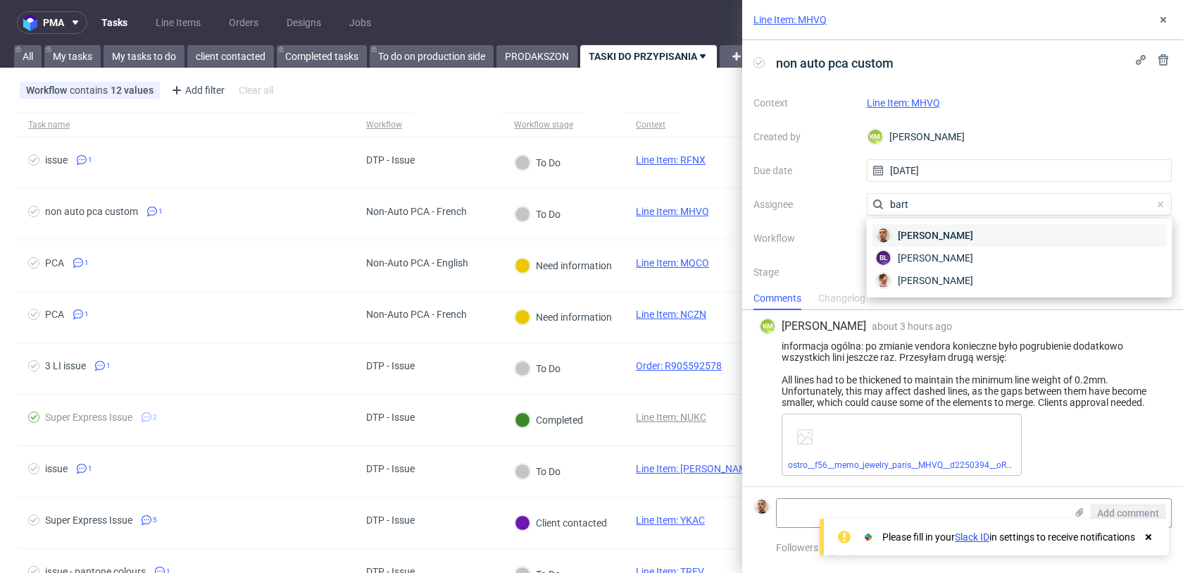
type input "bart"
click at [933, 240] on span "Bartłomiej Leśniczuk" at bounding box center [935, 235] width 75 height 14
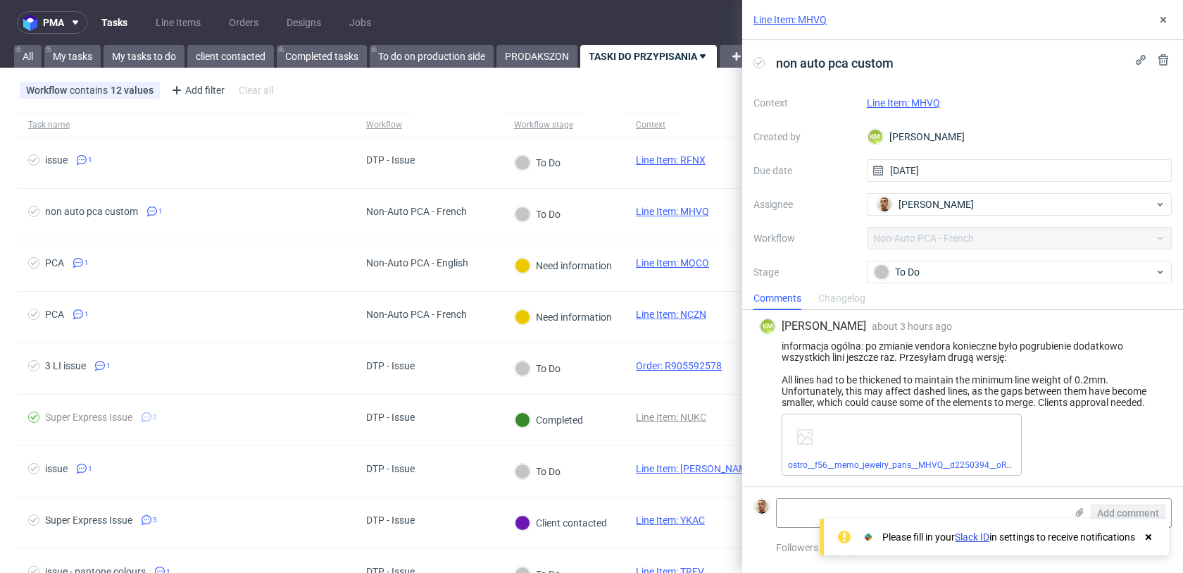
click at [921, 107] on link "Line Item: MHVQ" at bounding box center [903, 102] width 73 height 11
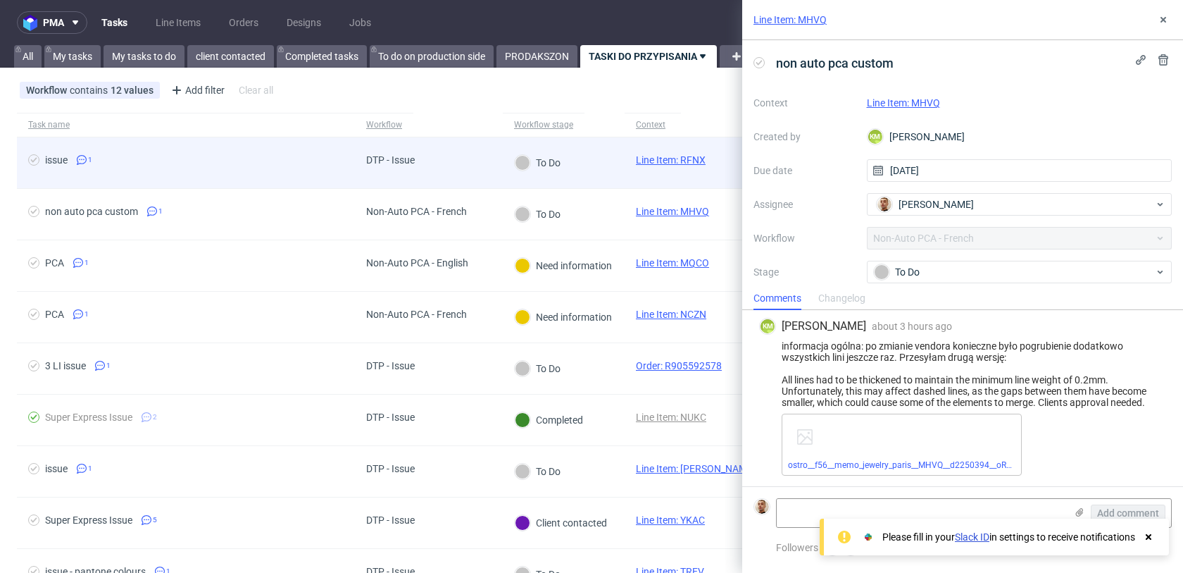
click at [592, 154] on div "To Do" at bounding box center [564, 162] width 122 height 51
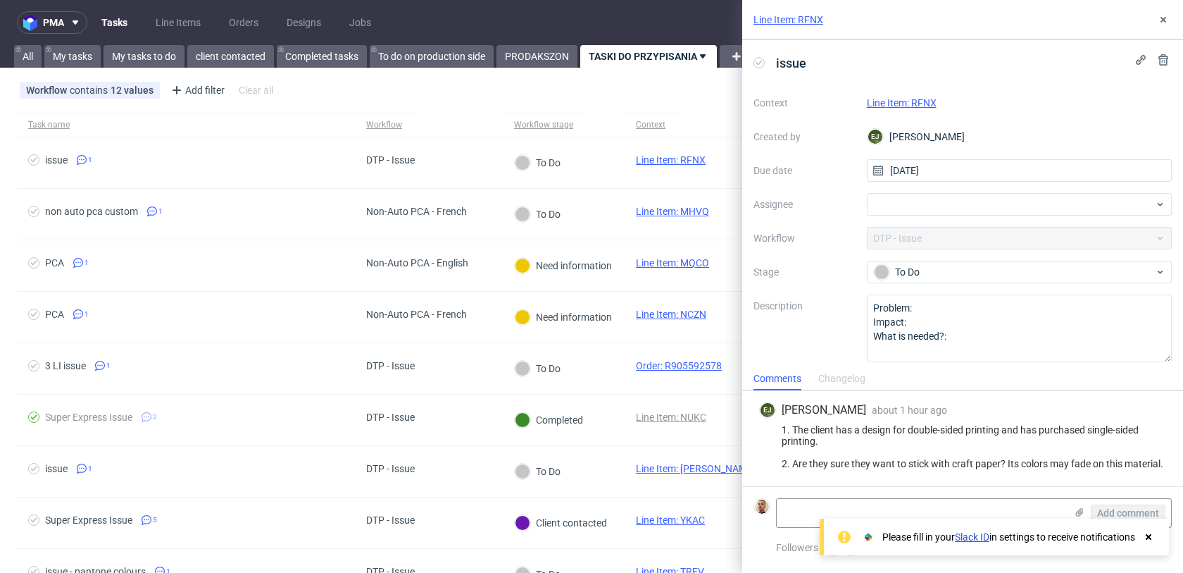
click at [928, 104] on link "Line Item: RFNX" at bounding box center [902, 102] width 70 height 11
click at [914, 207] on div at bounding box center [1020, 204] width 306 height 23
type input "matt"
click at [911, 241] on span "Matteo Corsico" at bounding box center [935, 235] width 75 height 14
click at [1169, 17] on icon at bounding box center [1163, 19] width 11 height 11
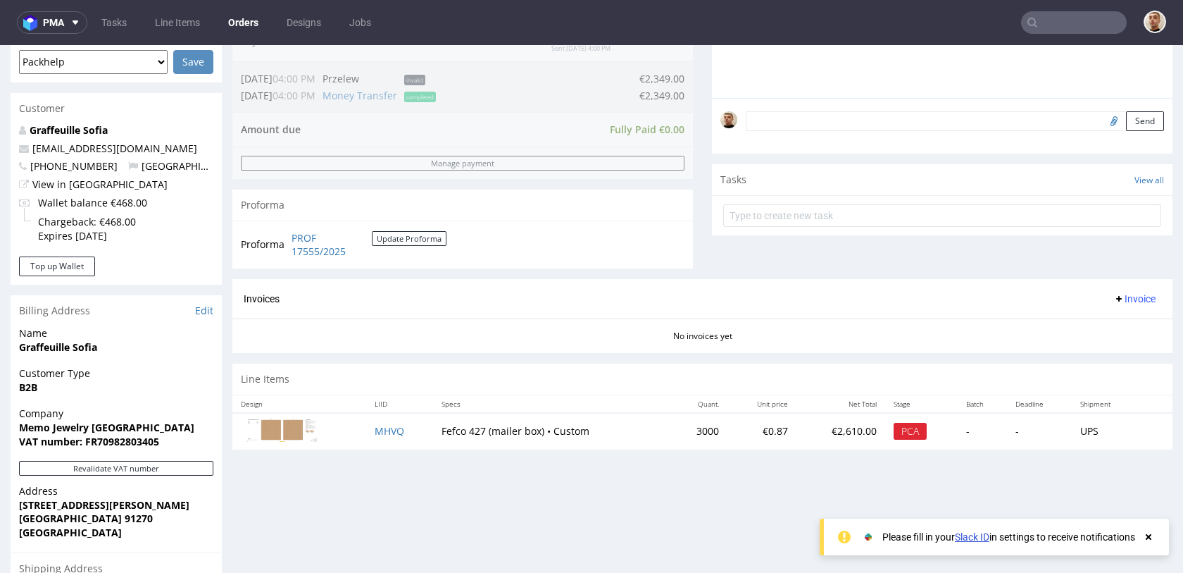
scroll to position [385, 0]
